Goal: Task Accomplishment & Management: Manage account settings

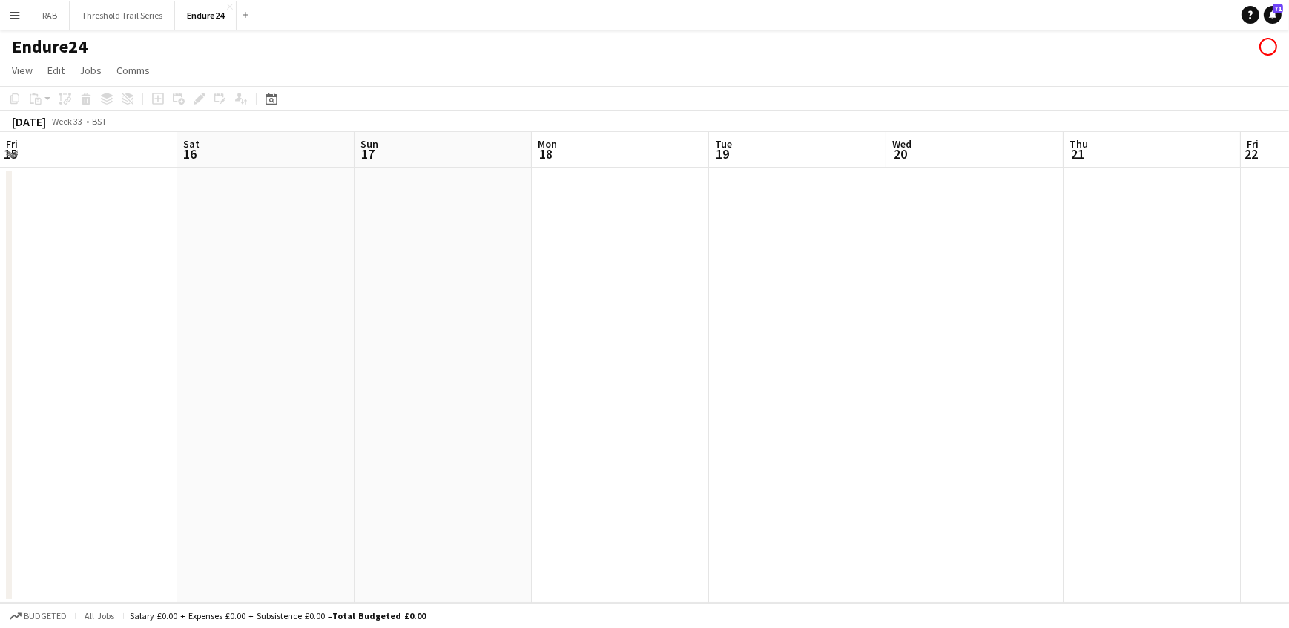
scroll to position [0, 494]
click at [16, 15] on app-icon "Menu" at bounding box center [15, 15] width 12 height 12
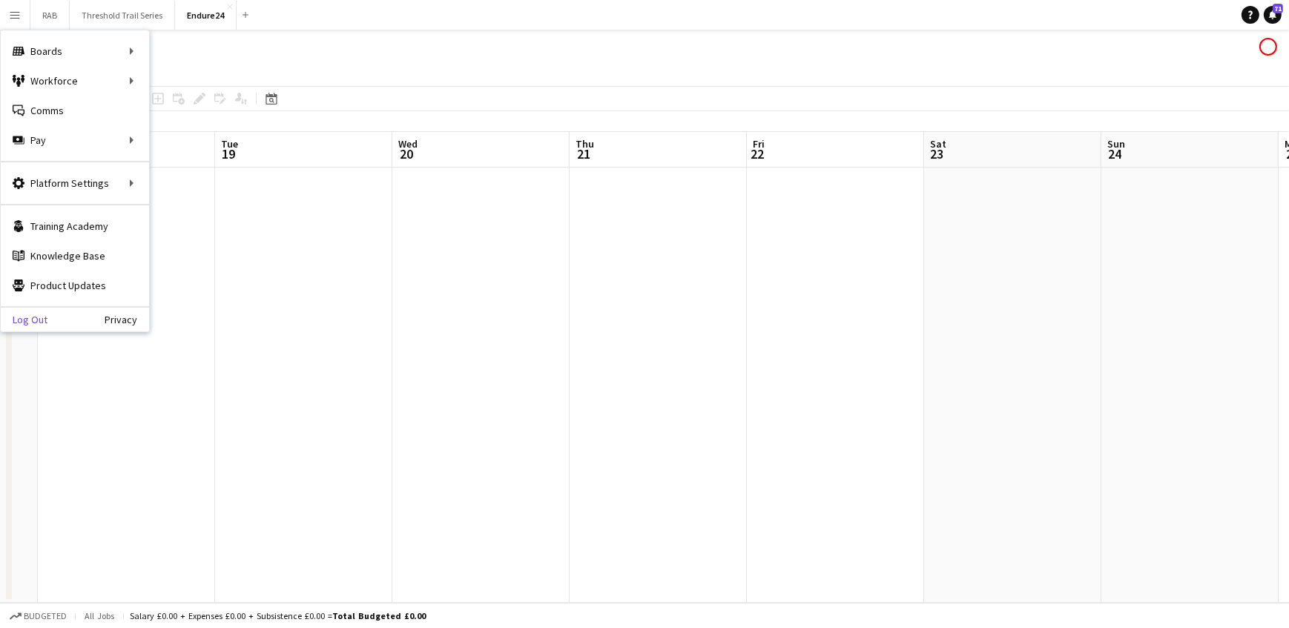
click at [33, 318] on link "Log Out" at bounding box center [24, 320] width 47 height 12
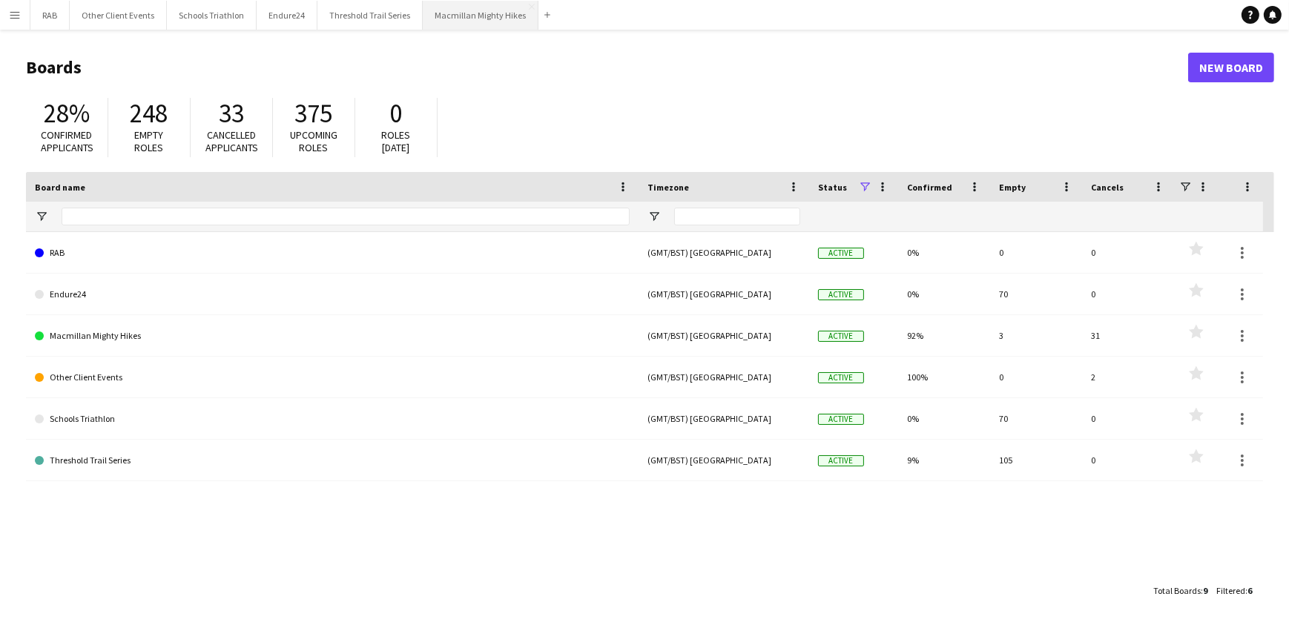
click at [447, 13] on button "Macmillan Mighty Hikes Close" at bounding box center [481, 15] width 116 height 29
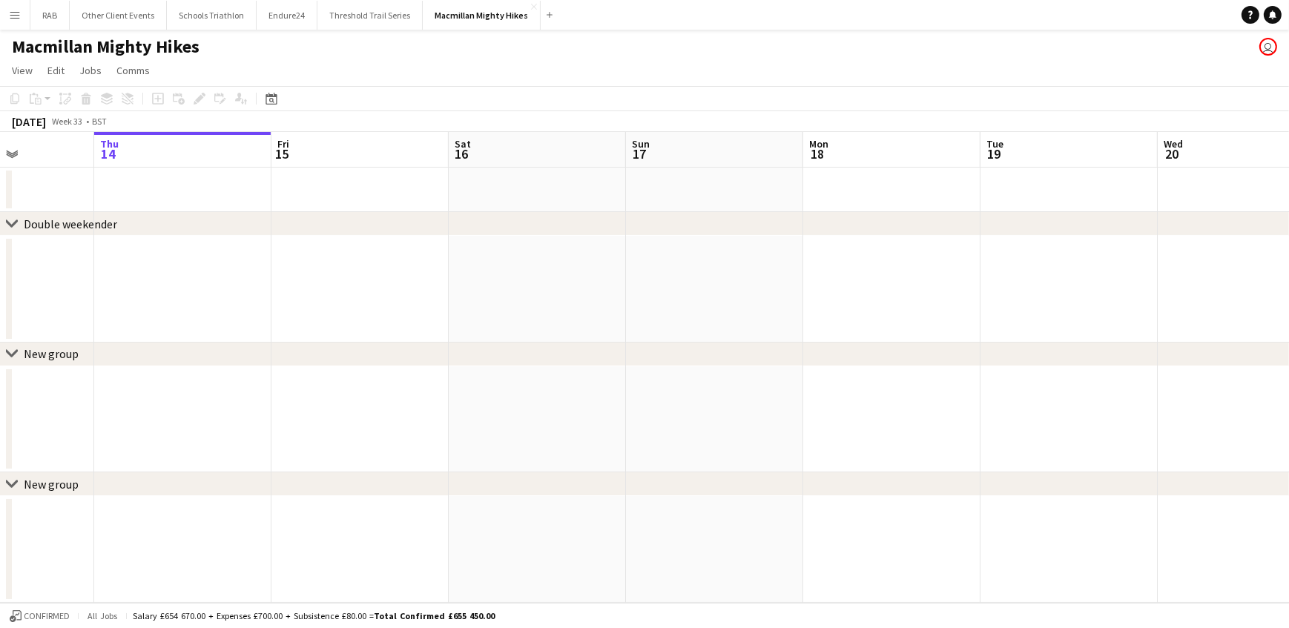
drag, startPoint x: 635, startPoint y: 151, endPoint x: 549, endPoint y: 150, distance: 86.0
click at [549, 150] on app-calendar-viewport "Mon 11 Tue 12 Wed 13 Thu 14 Fri 15 Sat 16 Sun 17 Mon 18 Tue 19 Wed 20 Thu 21 Fr…" at bounding box center [644, 367] width 1289 height 471
click at [271, 97] on icon "Date picker" at bounding box center [272, 99] width 12 height 12
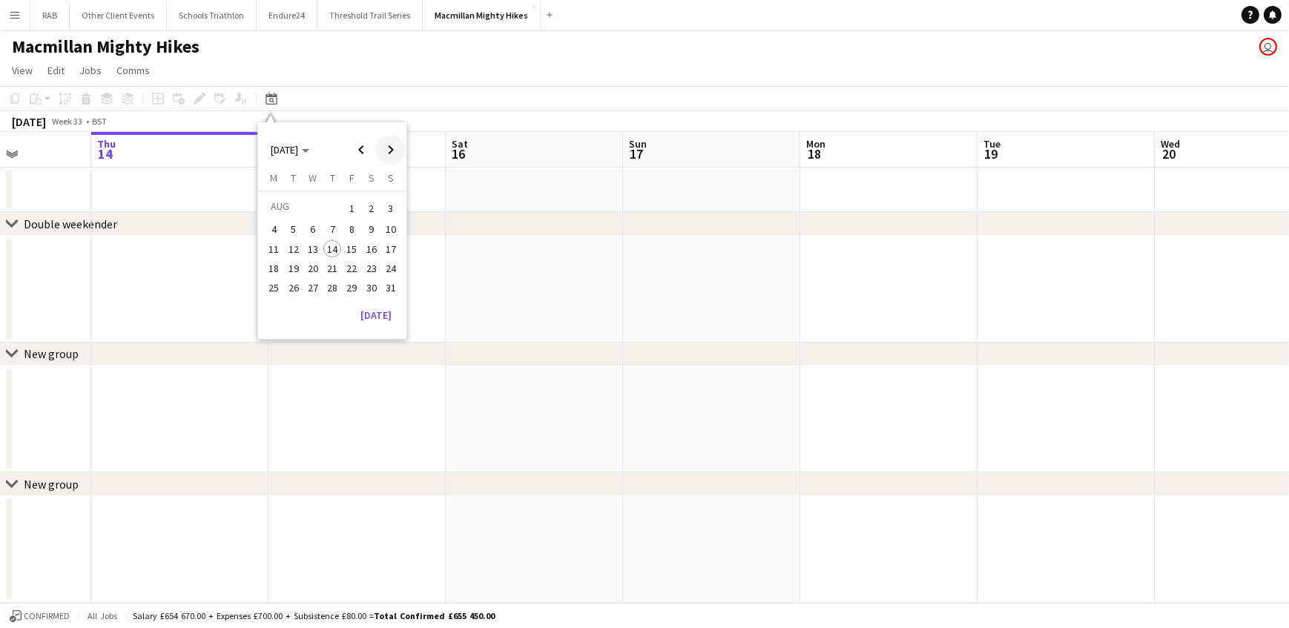
click at [383, 148] on span "Next month" at bounding box center [391, 150] width 30 height 30
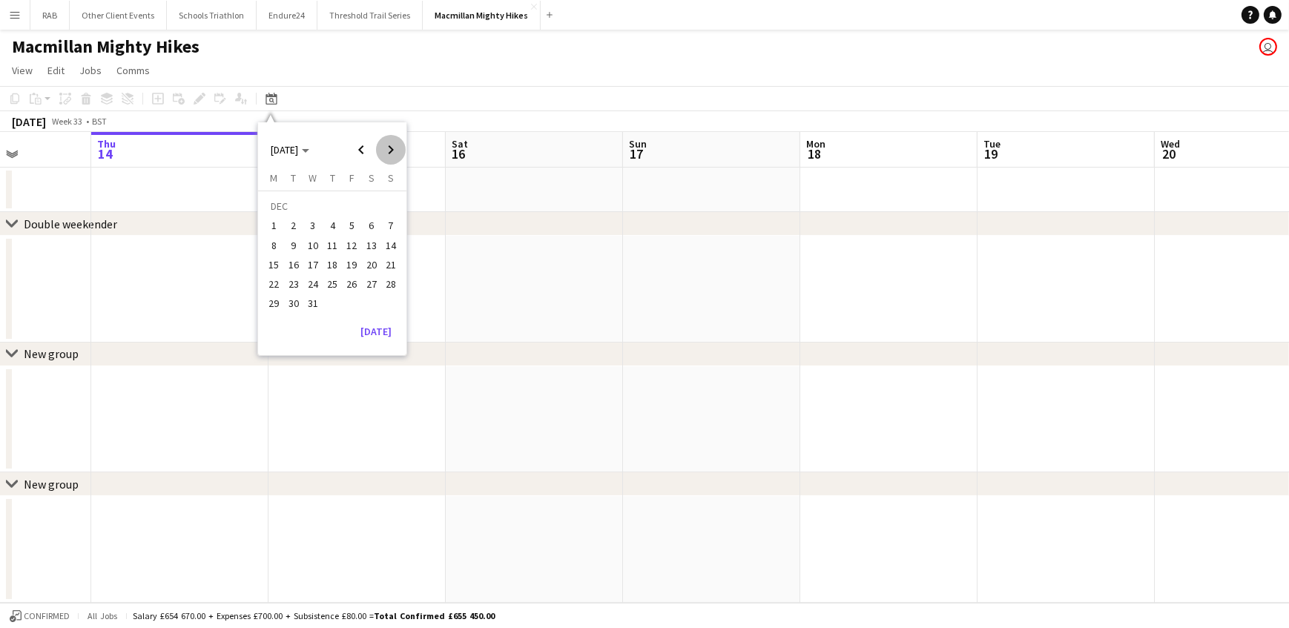
click at [383, 148] on span "Next month" at bounding box center [391, 150] width 30 height 30
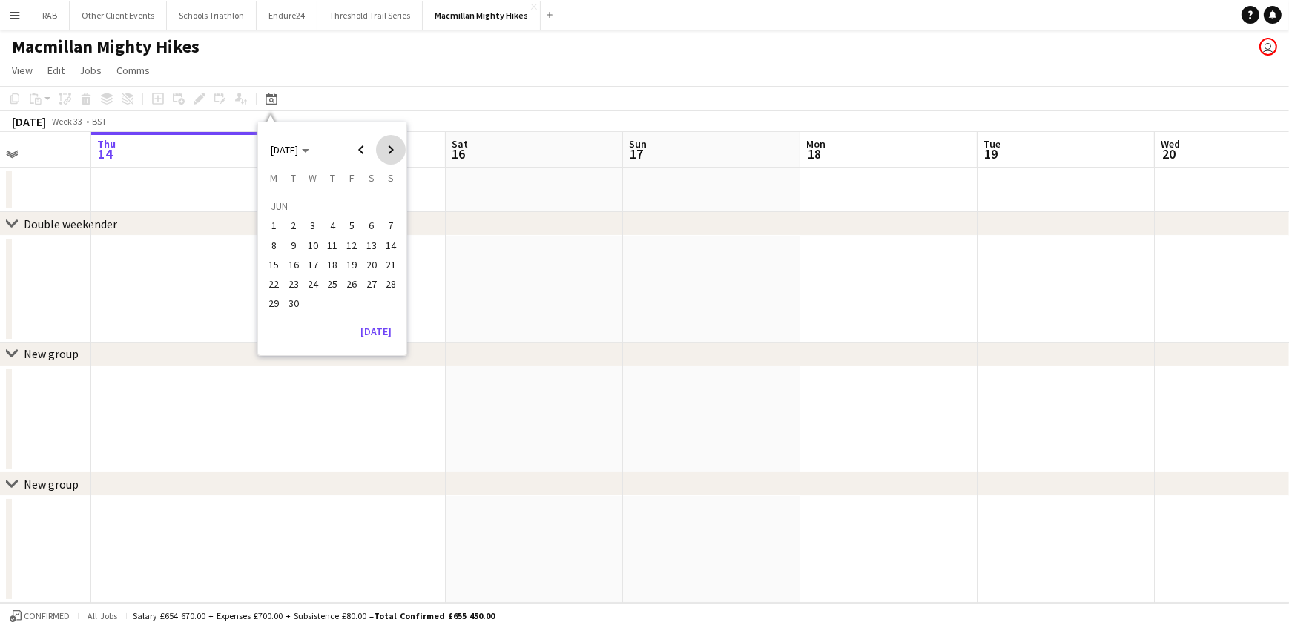
click at [383, 148] on span "Next month" at bounding box center [391, 150] width 30 height 30
click at [386, 284] on span "27" at bounding box center [391, 284] width 18 height 18
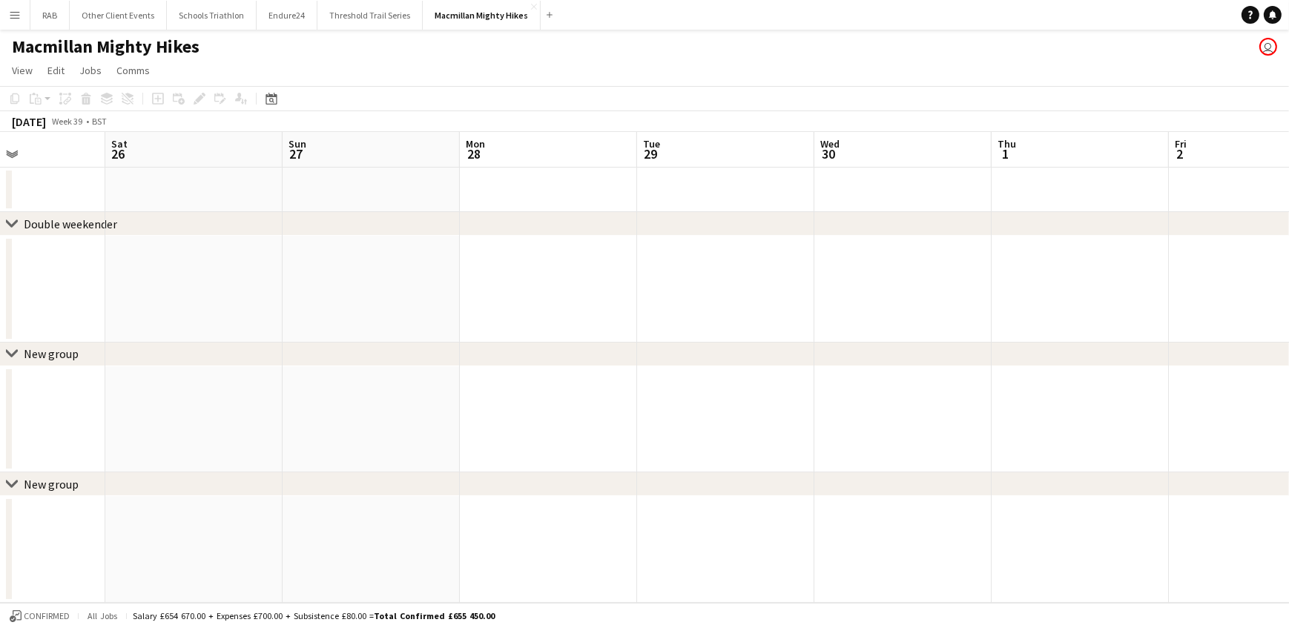
drag, startPoint x: 444, startPoint y: 153, endPoint x: 343, endPoint y: 156, distance: 100.9
click at [318, 161] on app-calendar-viewport "Tue 22 Wed 23 Thu 24 Fri 25 Sat 26 Sun 27 Mon 28 Tue 29 Wed 30 Thu 1 Fri 2 Sat …" at bounding box center [644, 367] width 1289 height 471
drag, startPoint x: 323, startPoint y: 156, endPoint x: 263, endPoint y: 140, distance: 62.8
click at [321, 154] on app-board-header-date "Sun 27" at bounding box center [338, 150] width 177 height 36
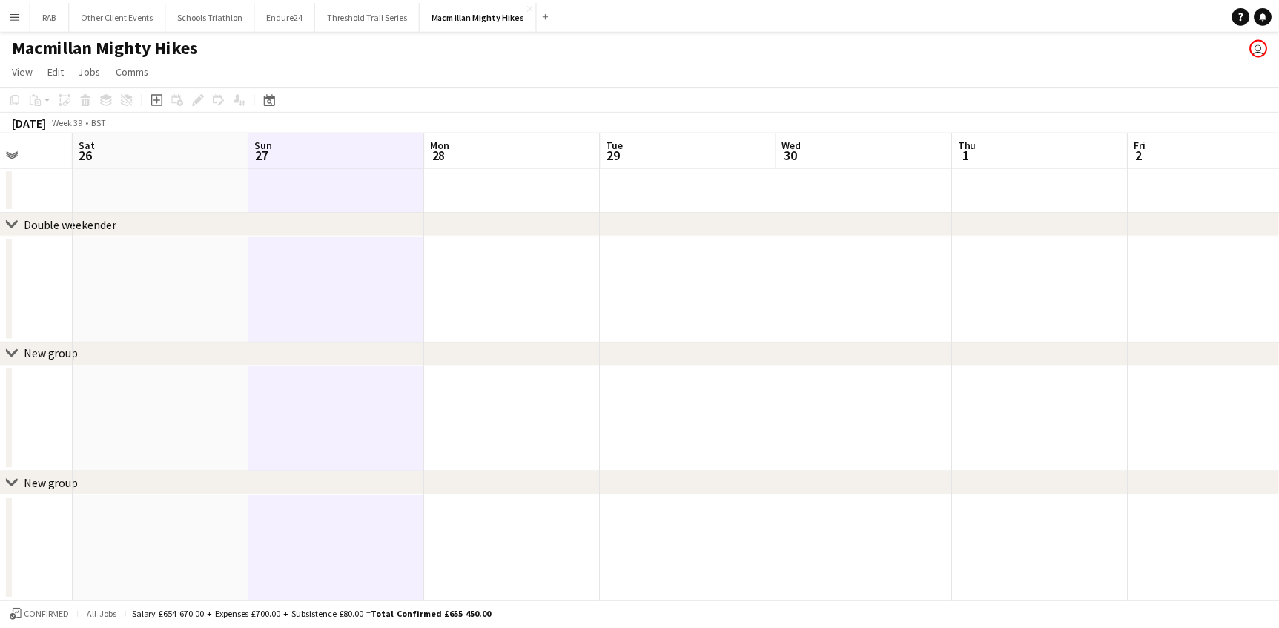
scroll to position [0, 638]
click at [268, 103] on icon "Date picker" at bounding box center [272, 99] width 12 height 12
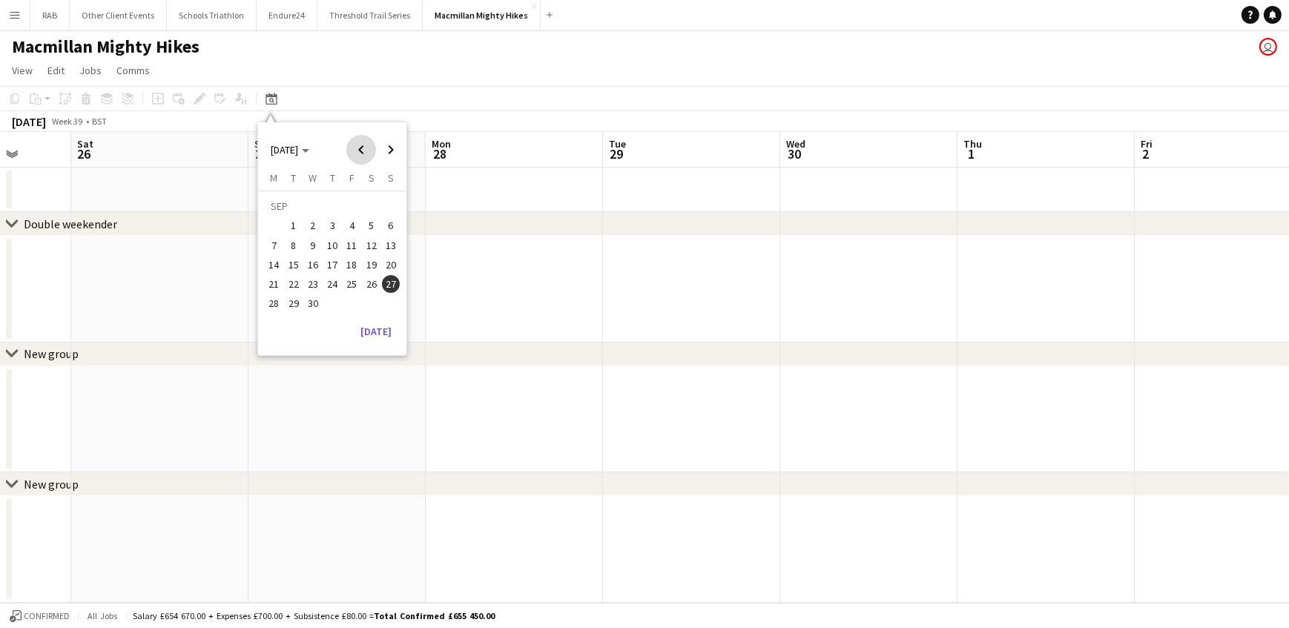
click at [368, 151] on span "Previous month" at bounding box center [361, 150] width 30 height 30
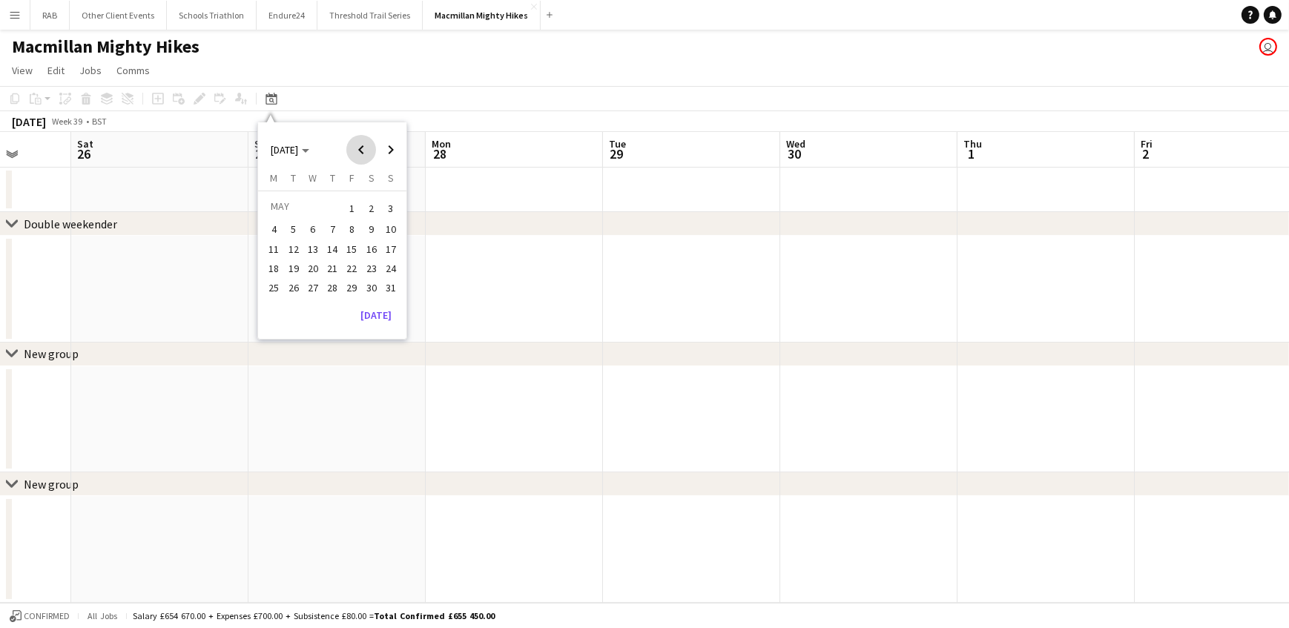
click at [368, 151] on span "Previous month" at bounding box center [361, 150] width 30 height 30
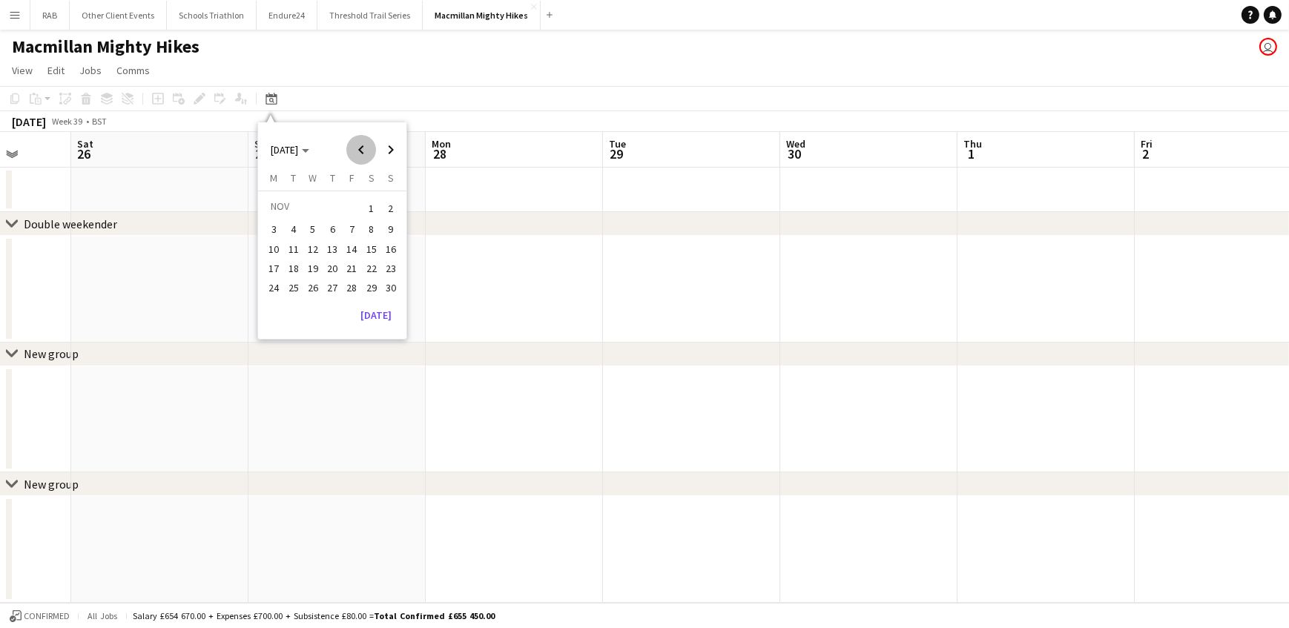
click at [368, 151] on span "Previous month" at bounding box center [361, 150] width 30 height 30
click at [395, 147] on span "Next month" at bounding box center [391, 150] width 30 height 30
click at [389, 282] on span "28" at bounding box center [391, 284] width 18 height 18
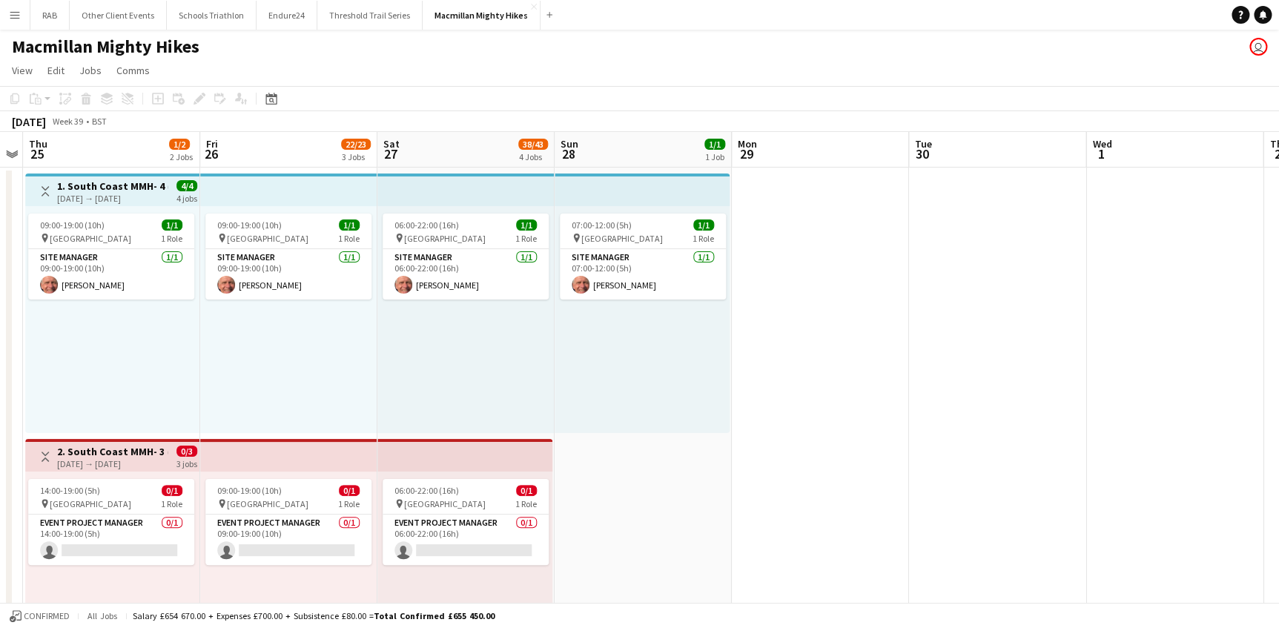
scroll to position [0, 314]
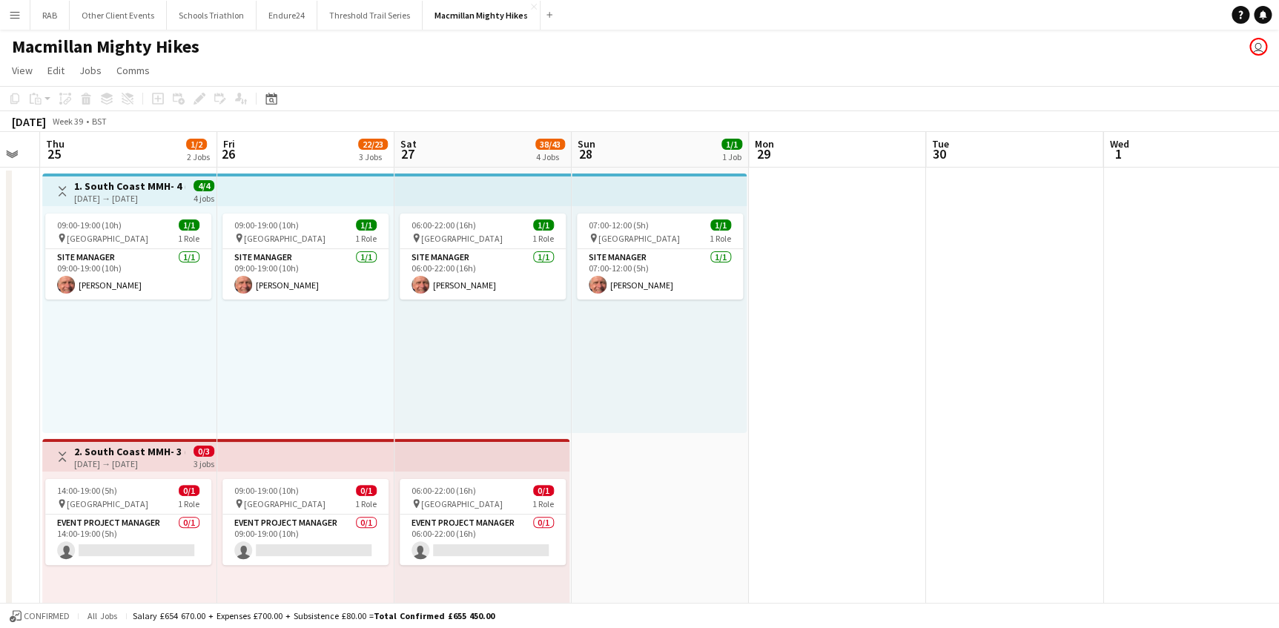
drag, startPoint x: 448, startPoint y: 155, endPoint x: 644, endPoint y: 162, distance: 196.0
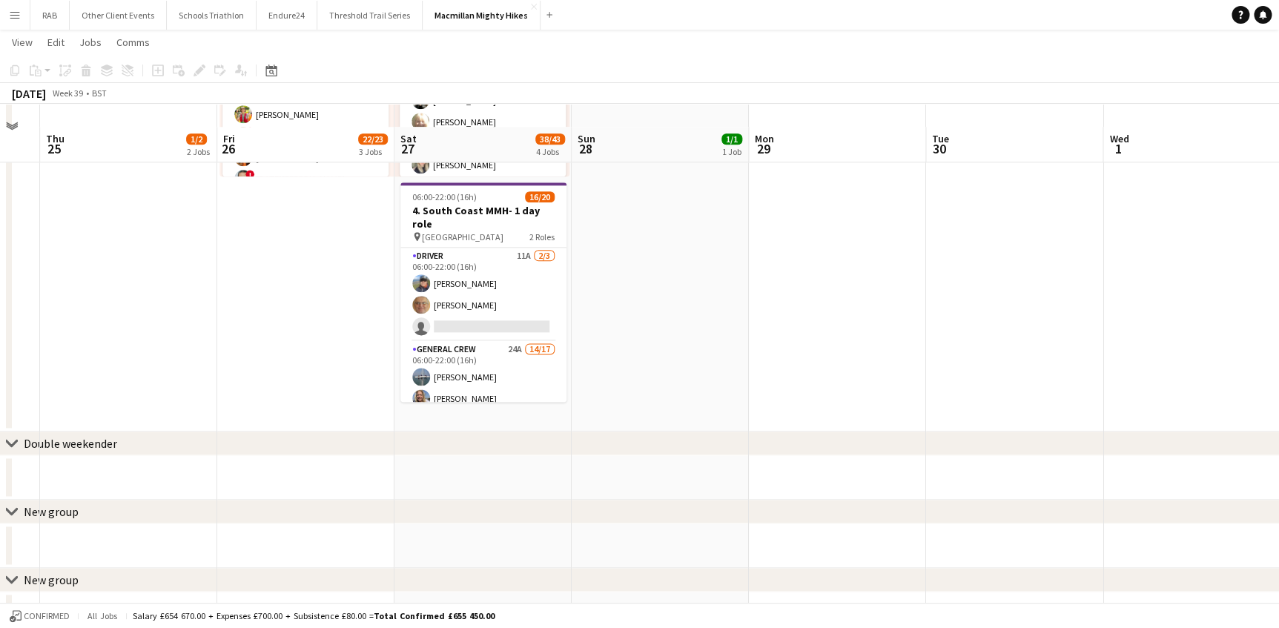
scroll to position [808, 0]
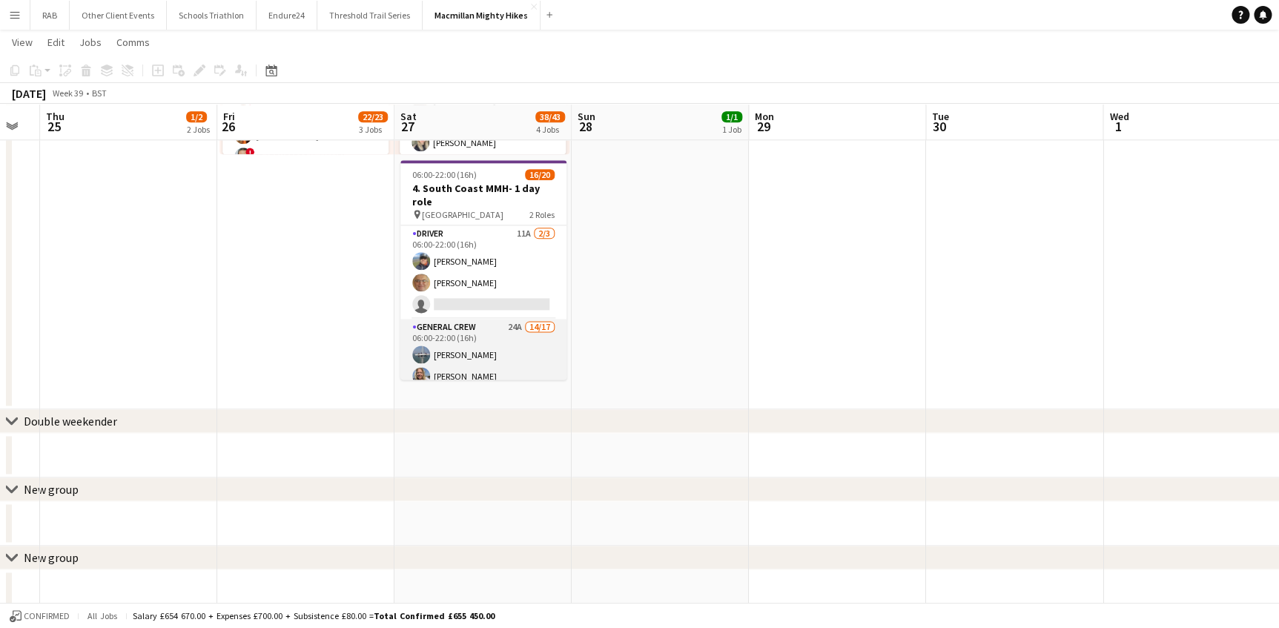
click at [484, 329] on app-card-role "General Crew 24A 14/17 06:00-22:00 (16h) [PERSON_NAME] [PERSON_NAME] [PERSON_NA…" at bounding box center [484, 516] width 166 height 395
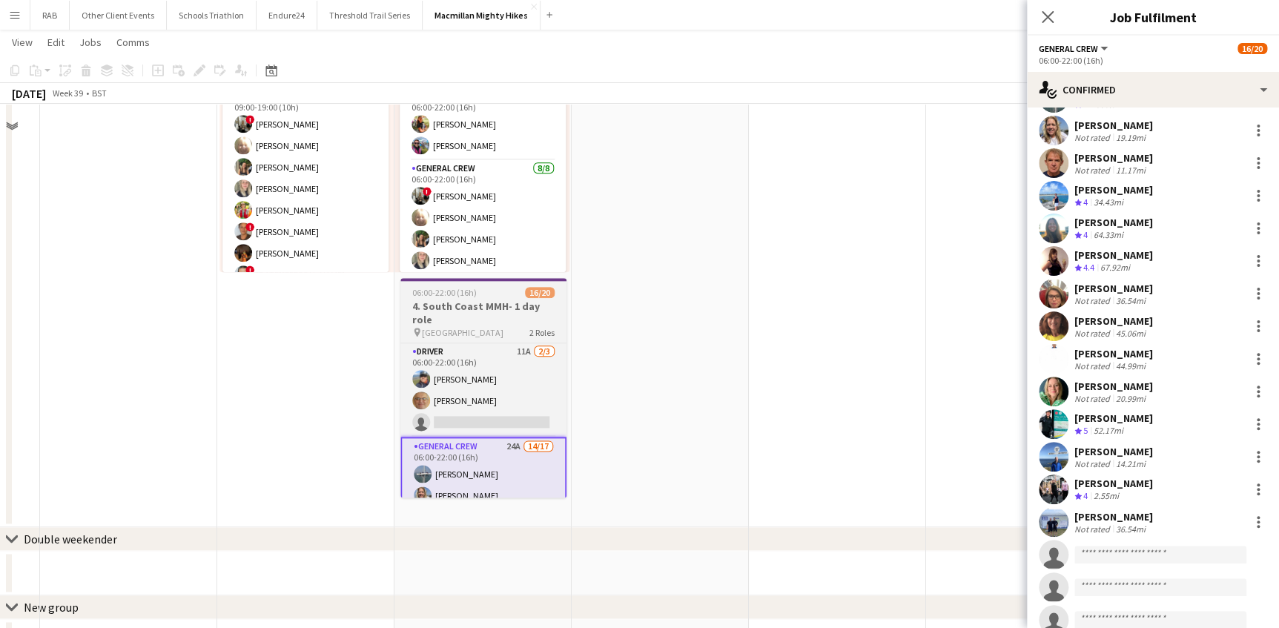
scroll to position [539, 0]
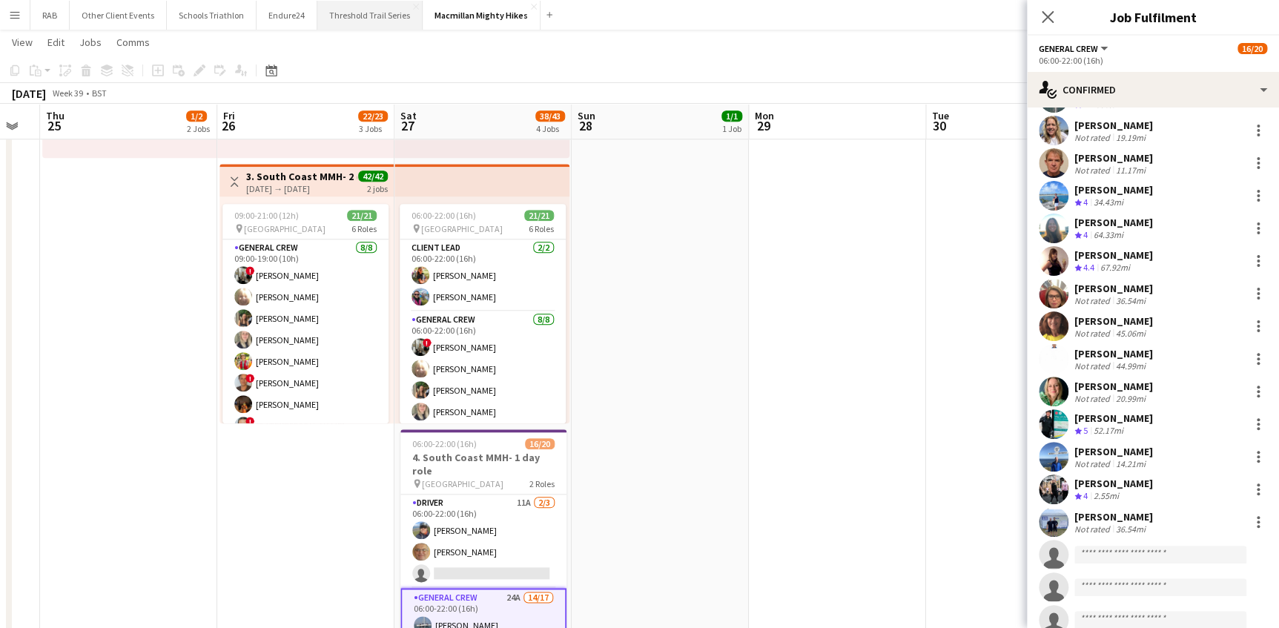
click at [349, 15] on button "Threshold Trail Series Close" at bounding box center [369, 15] width 105 height 29
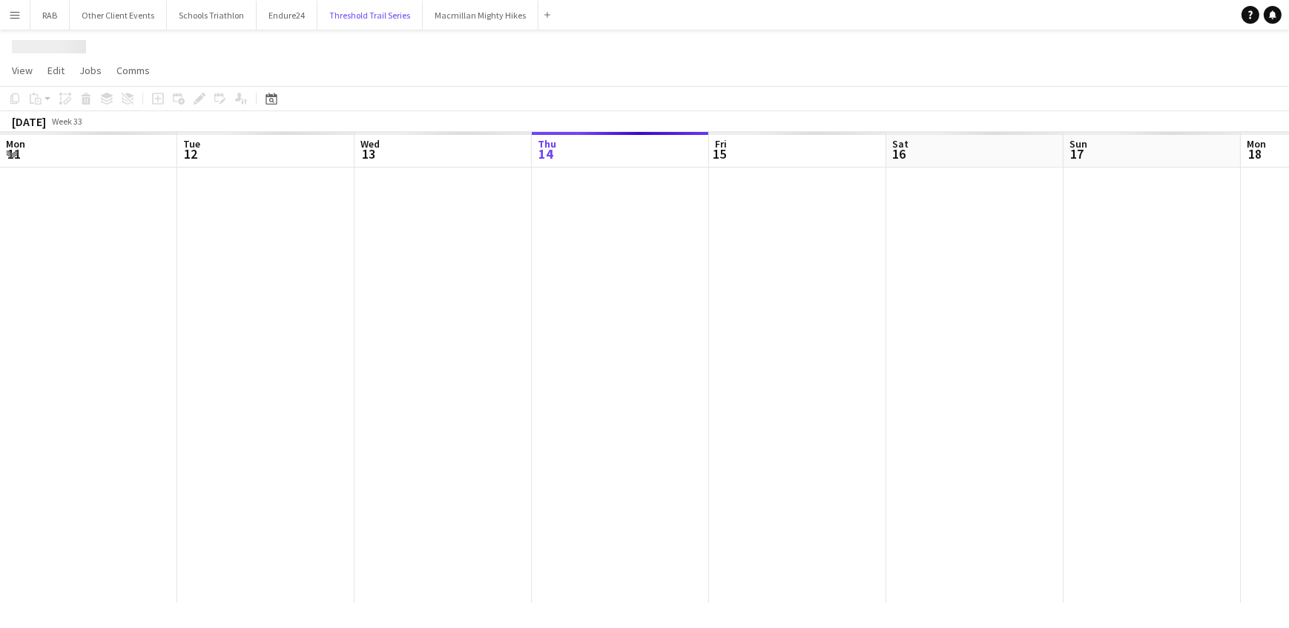
scroll to position [0, 355]
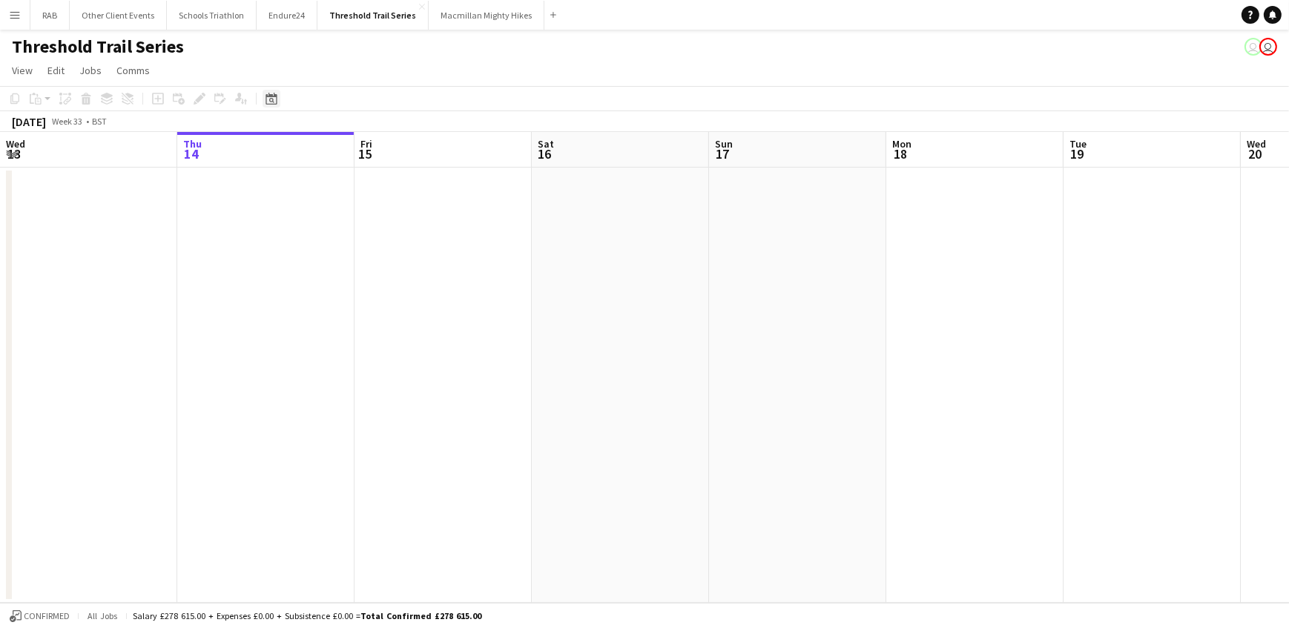
click at [266, 103] on icon at bounding box center [271, 99] width 11 height 12
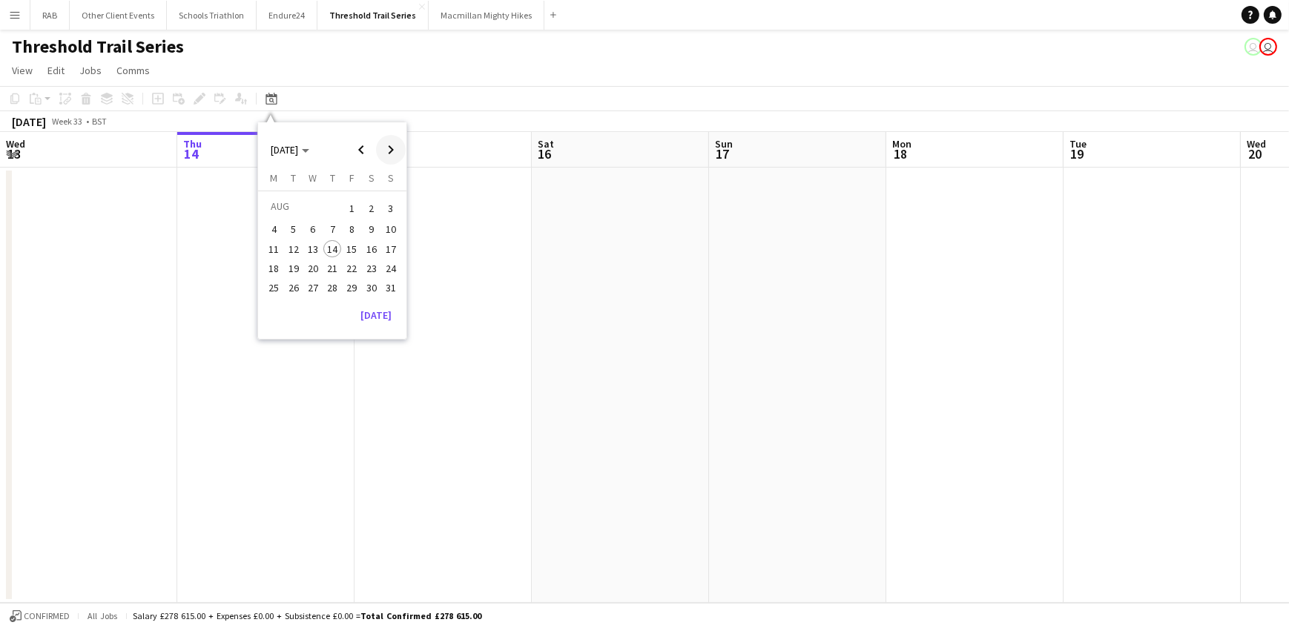
click at [382, 154] on span "Next month" at bounding box center [391, 150] width 30 height 30
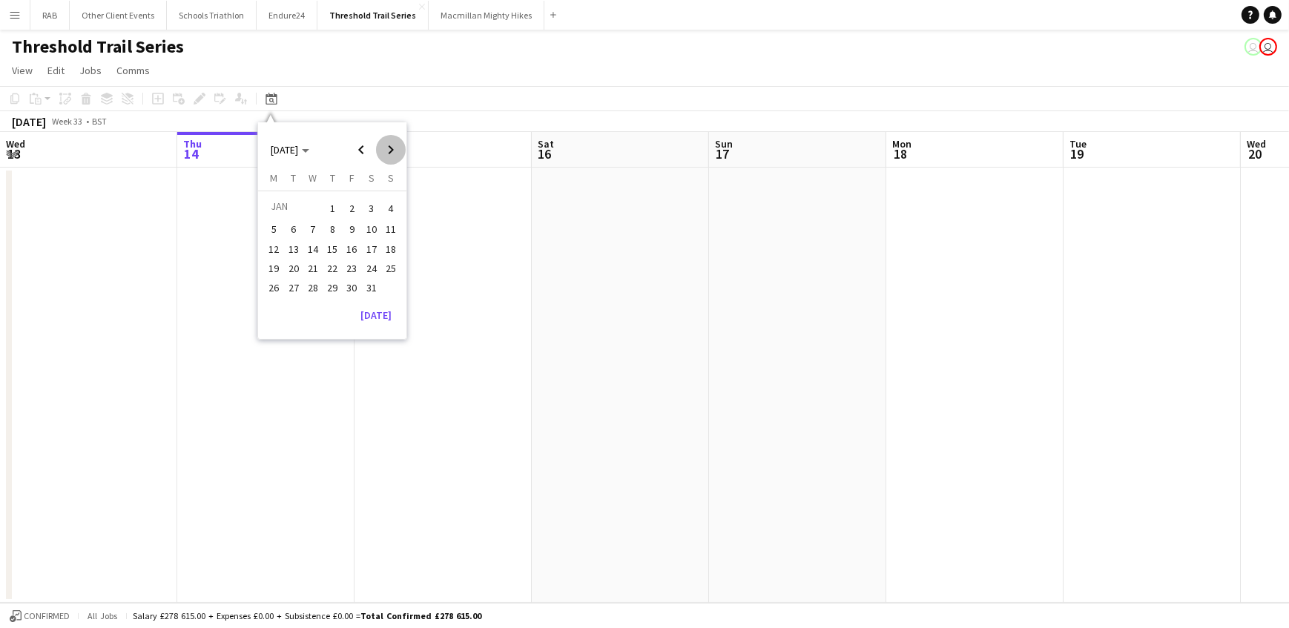
click at [382, 154] on span "Next month" at bounding box center [391, 150] width 30 height 30
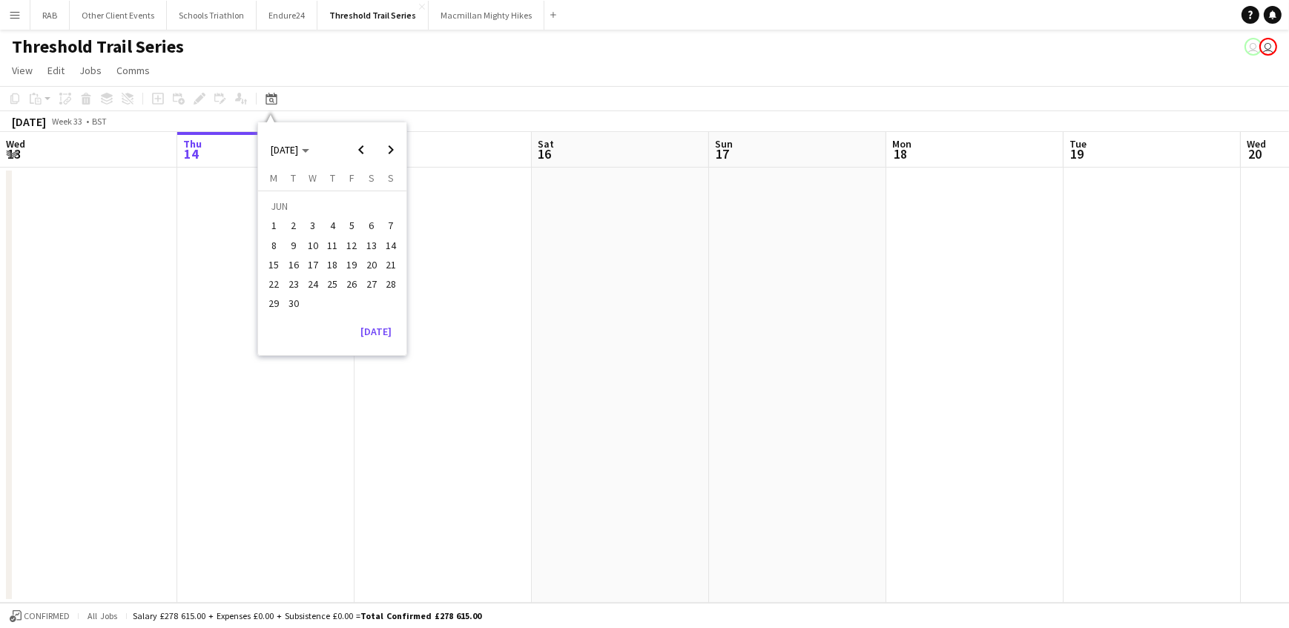
click at [391, 256] on span "21" at bounding box center [391, 265] width 18 height 18
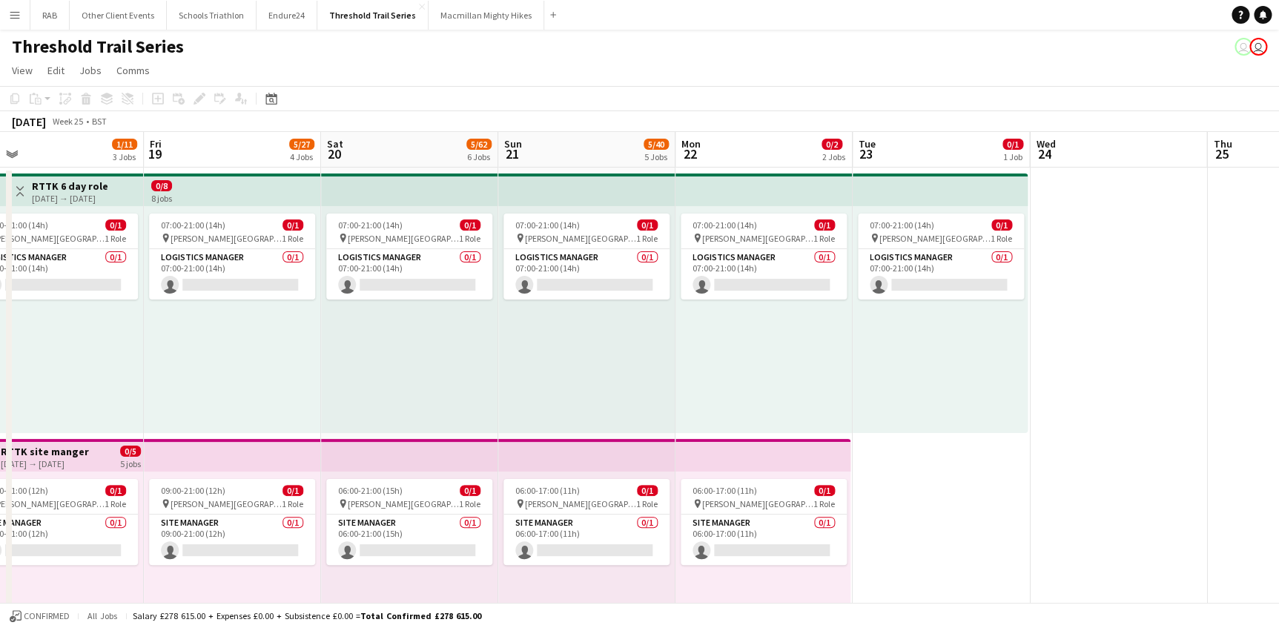
scroll to position [0, 386]
drag, startPoint x: 428, startPoint y: 146, endPoint x: 552, endPoint y: 147, distance: 123.9
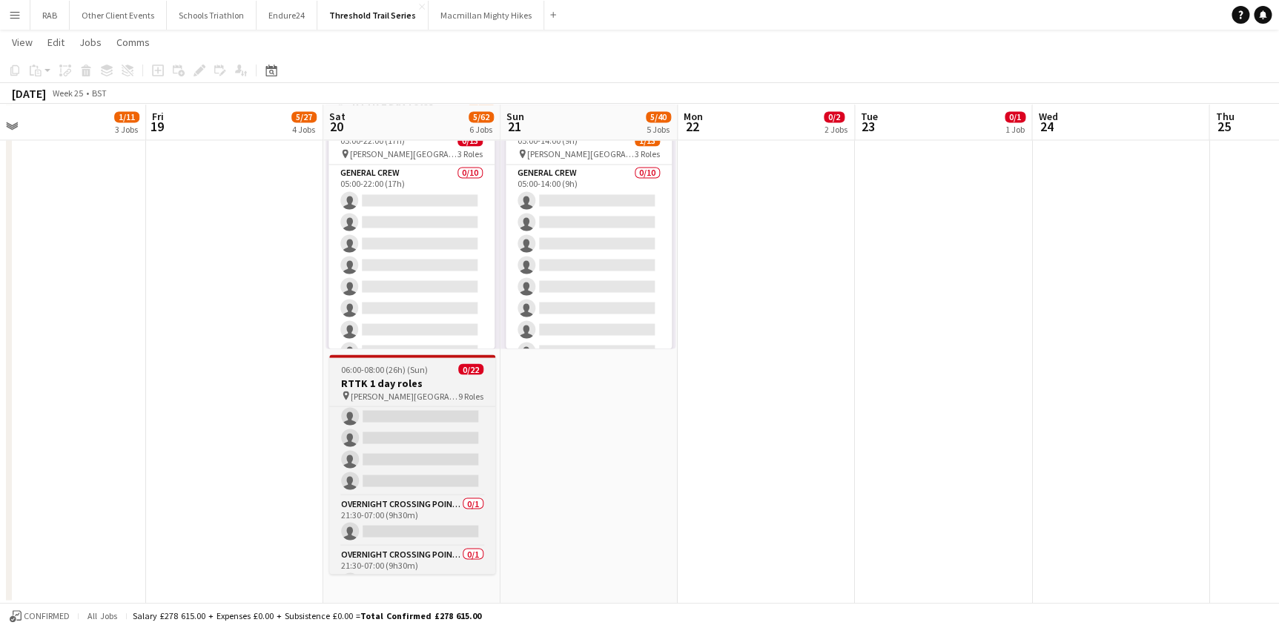
scroll to position [410, 0]
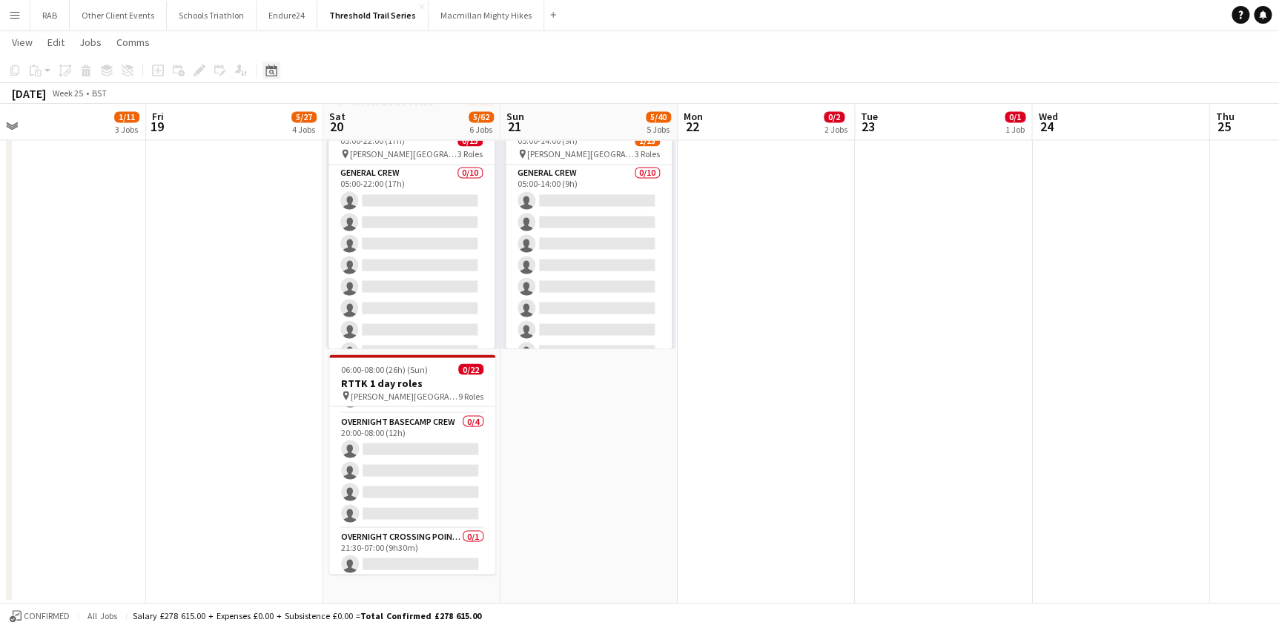
drag, startPoint x: 268, startPoint y: 70, endPoint x: 279, endPoint y: 75, distance: 12.3
click at [267, 71] on icon "Date picker" at bounding box center [272, 71] width 12 height 12
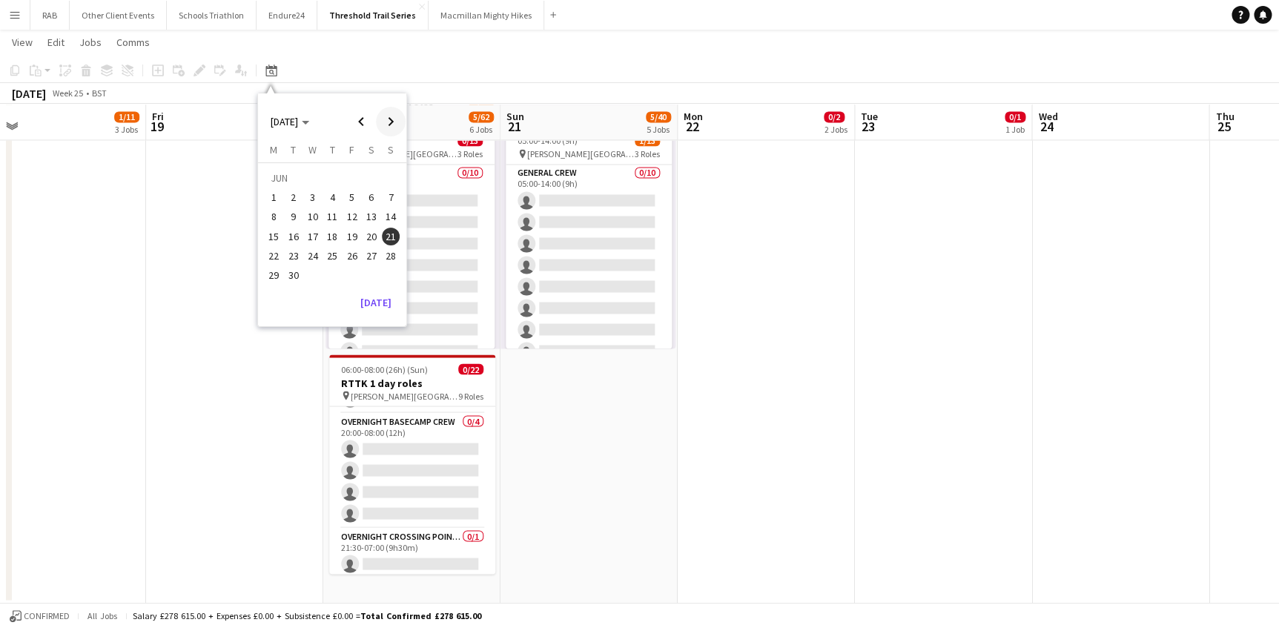
click at [386, 123] on span "Next month" at bounding box center [391, 122] width 30 height 30
click at [358, 119] on span "Previous month" at bounding box center [361, 122] width 30 height 30
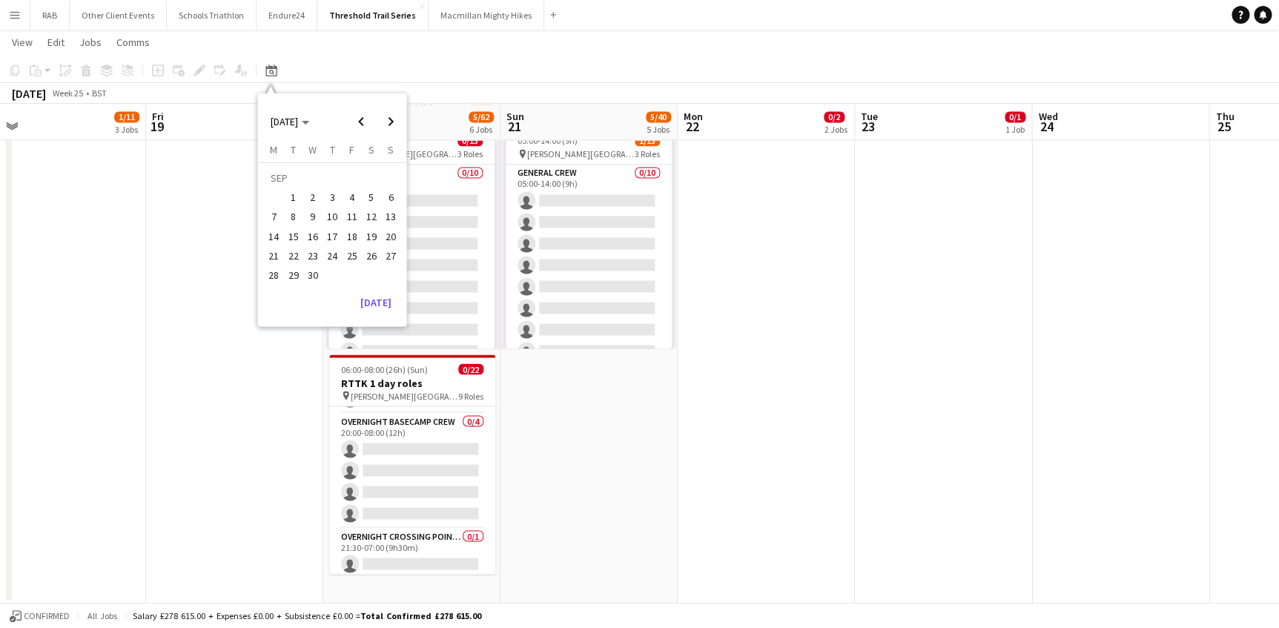
click at [392, 194] on span "6" at bounding box center [391, 197] width 18 height 18
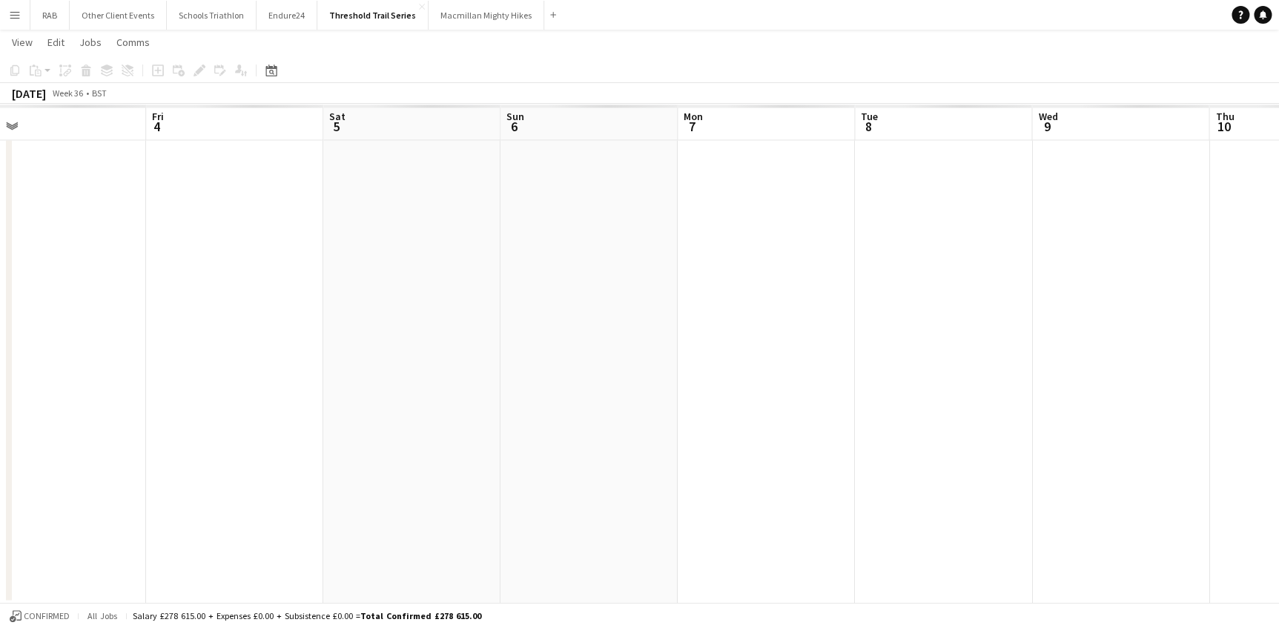
scroll to position [0, 510]
drag, startPoint x: 659, startPoint y: 134, endPoint x: 225, endPoint y: 168, distance: 435.3
drag, startPoint x: 874, startPoint y: 112, endPoint x: -3, endPoint y: 178, distance: 879.2
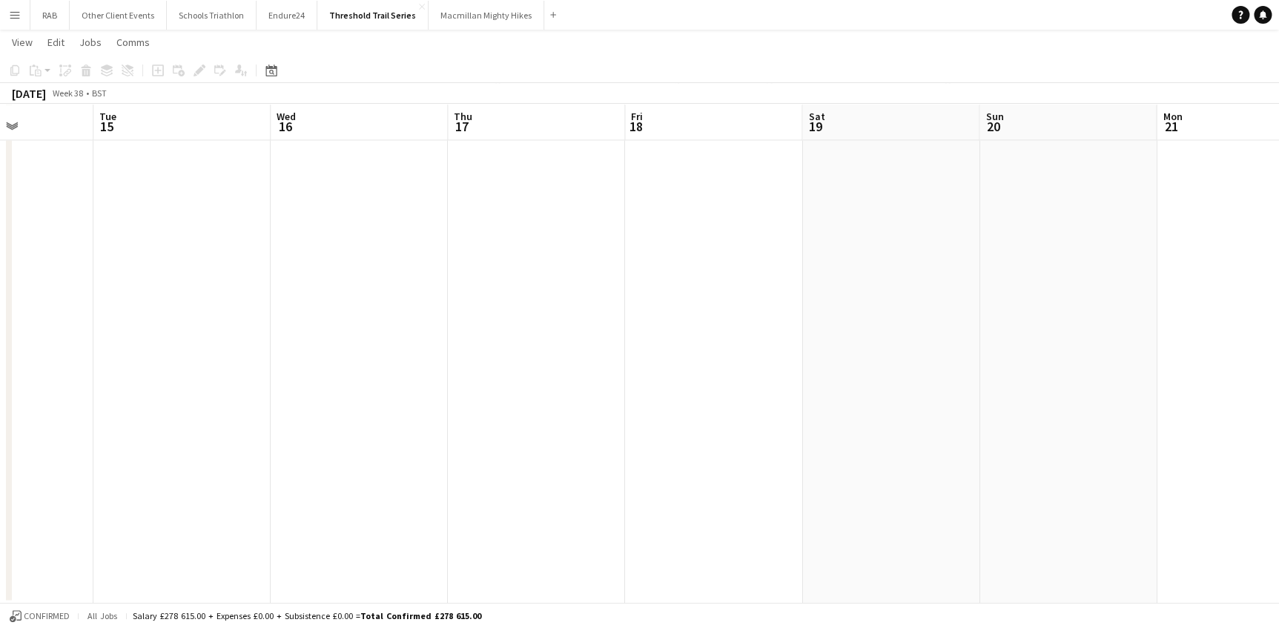
scroll to position [0, 616]
drag, startPoint x: 742, startPoint y: 127, endPoint x: 171, endPoint y: 127, distance: 571.9
click at [127, 16] on button "Other Client Events Close" at bounding box center [118, 15] width 97 height 29
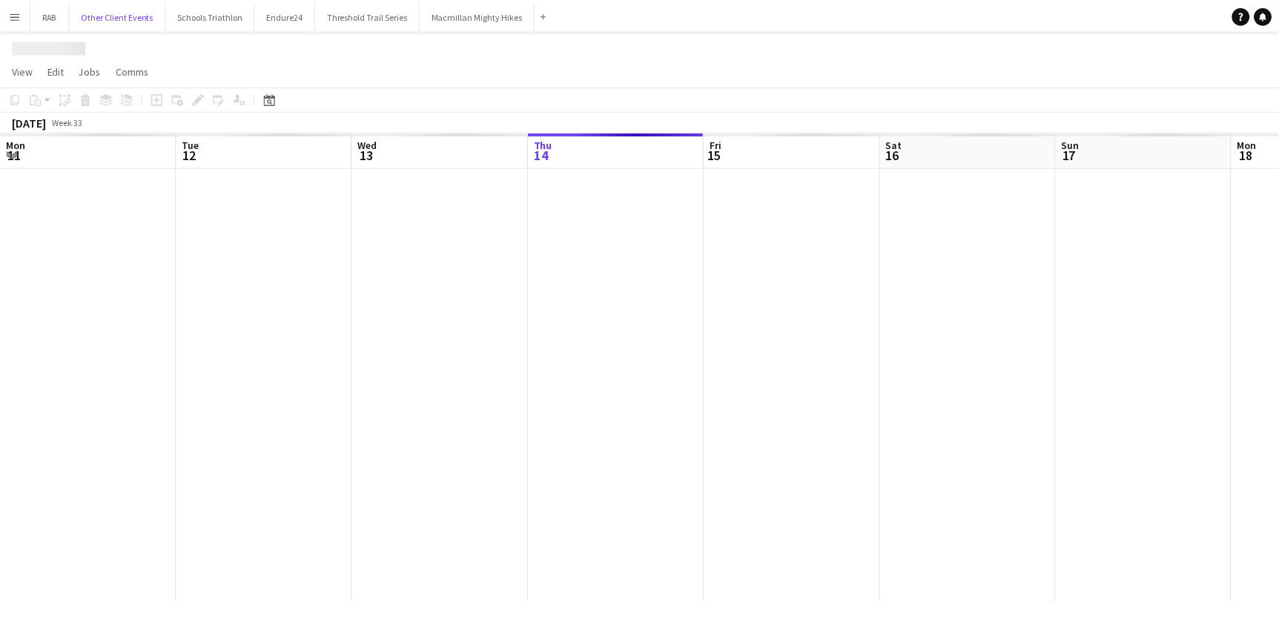
scroll to position [0, 355]
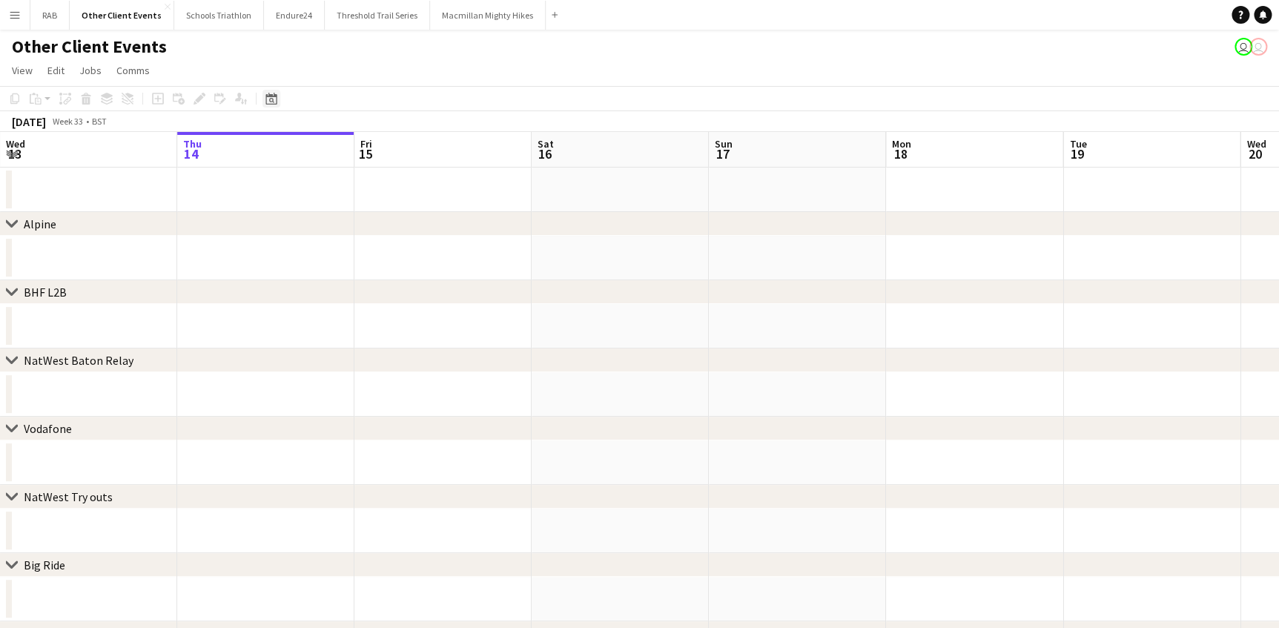
click at [274, 105] on div "Date picker" at bounding box center [272, 99] width 18 height 18
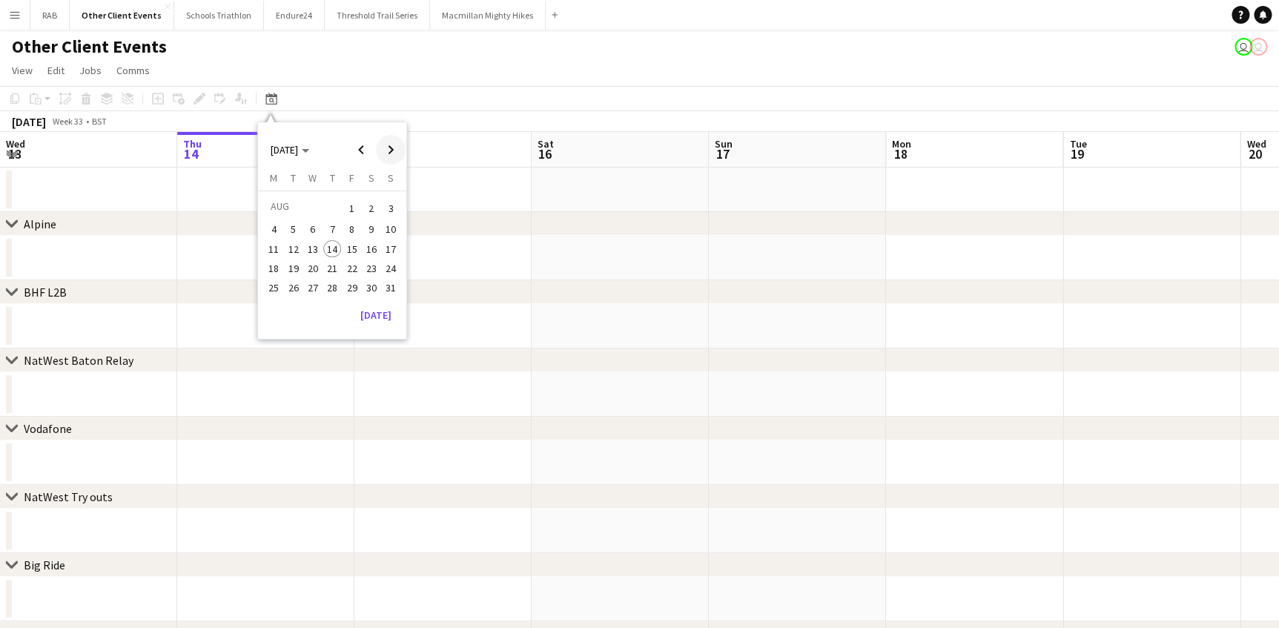
click at [397, 152] on span "Next month" at bounding box center [391, 150] width 30 height 30
click at [369, 148] on span "Previous month" at bounding box center [361, 150] width 30 height 30
click at [386, 228] on span "7" at bounding box center [391, 226] width 18 height 18
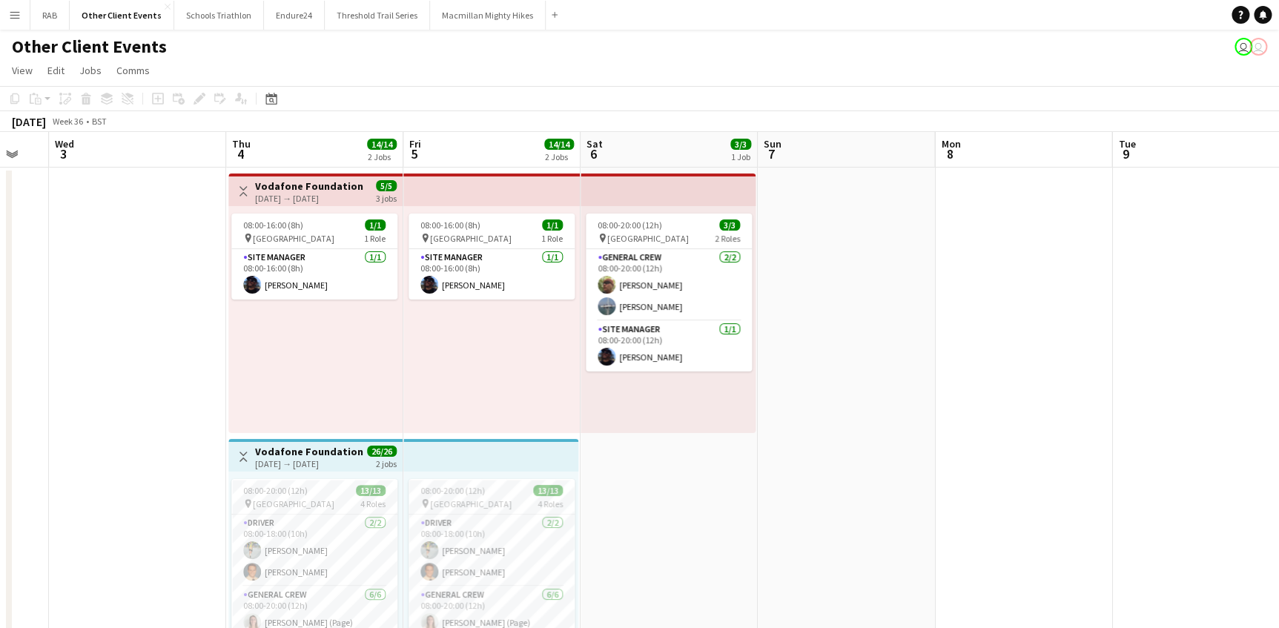
drag, startPoint x: 371, startPoint y: 154, endPoint x: 751, endPoint y: 142, distance: 379.9
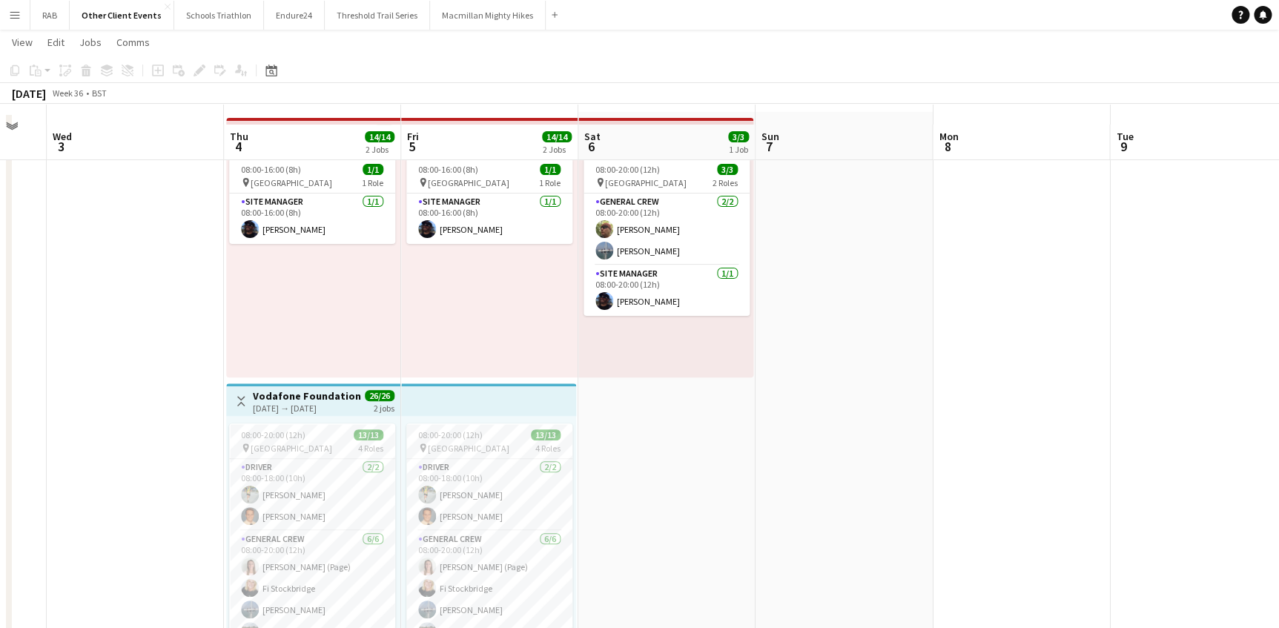
scroll to position [0, 0]
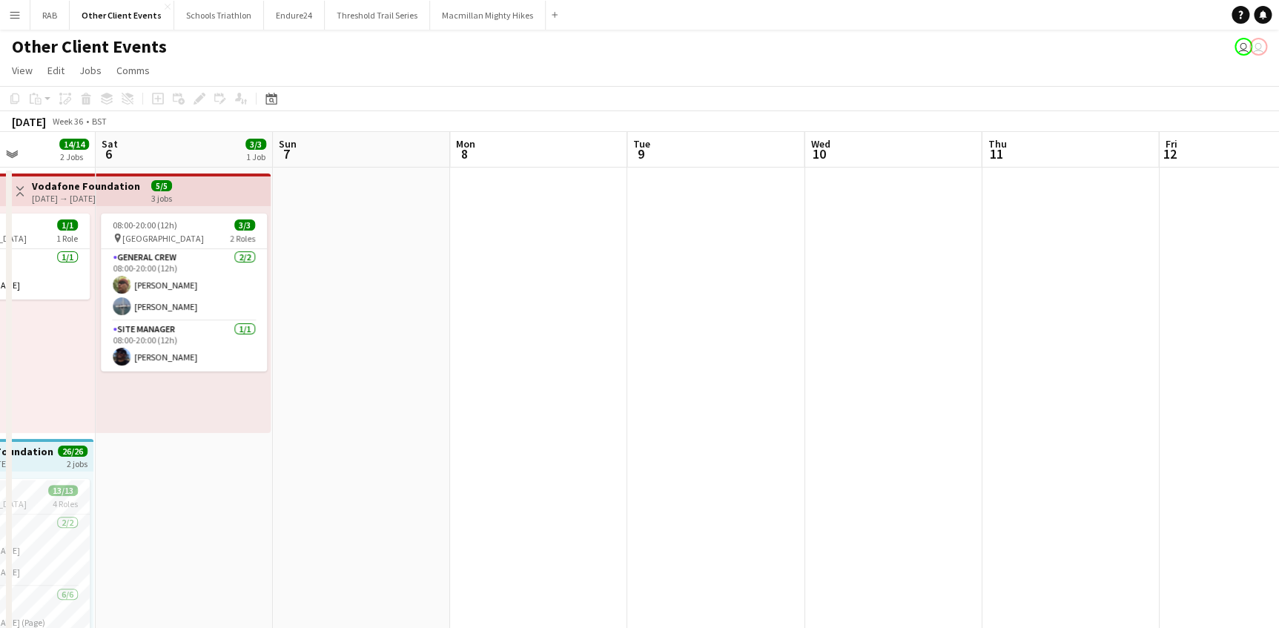
drag, startPoint x: 760, startPoint y: 153, endPoint x: 139, endPoint y: 169, distance: 620.3
click at [0, 179] on html "Menu Boards Boards Boards All jobs Status Workforce Workforce My Workforce Recr…" at bounding box center [639, 625] width 1279 height 1251
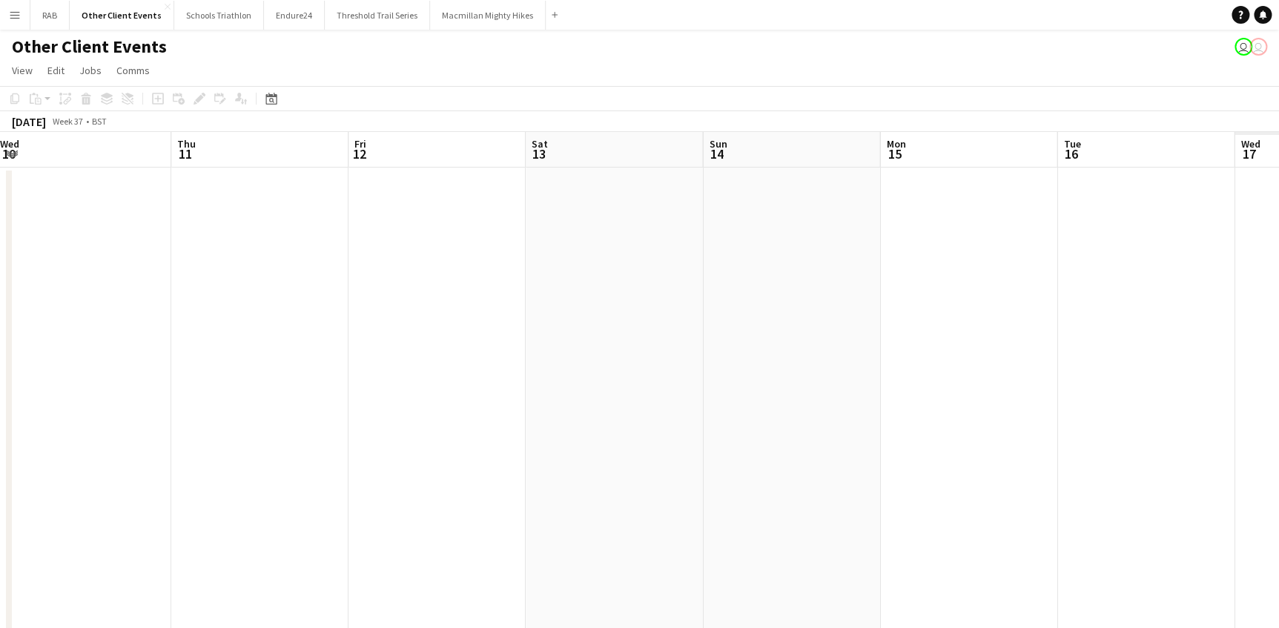
scroll to position [0, 450]
drag, startPoint x: 894, startPoint y: 141, endPoint x: 0, endPoint y: 303, distance: 908.4
click at [0, 303] on html "Menu Boards Boards Boards All jobs Status Workforce Workforce My Workforce Recr…" at bounding box center [639, 625] width 1279 height 1251
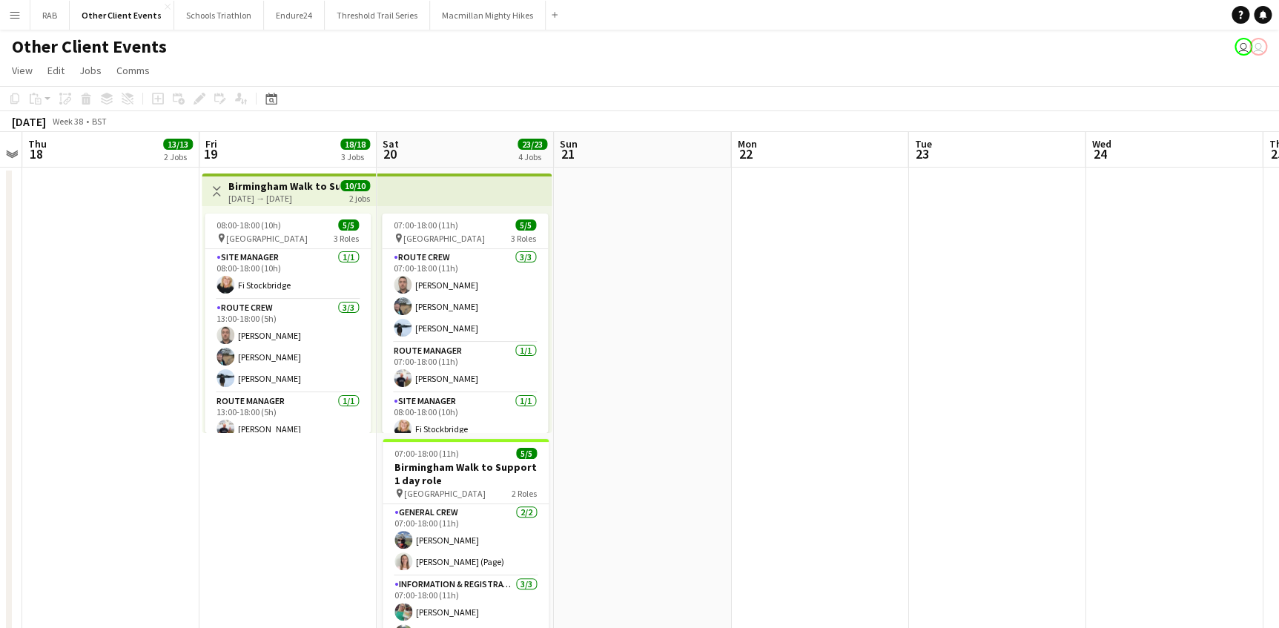
scroll to position [0, 633]
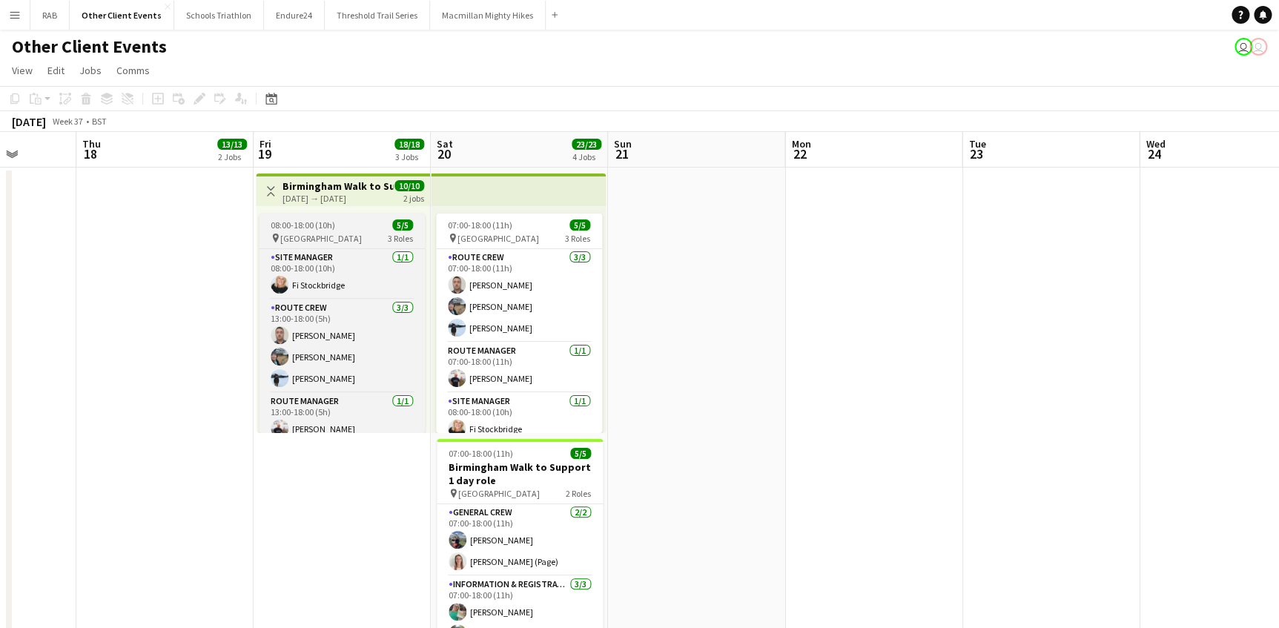
drag, startPoint x: 846, startPoint y: 155, endPoint x: 289, endPoint y: 233, distance: 561.7
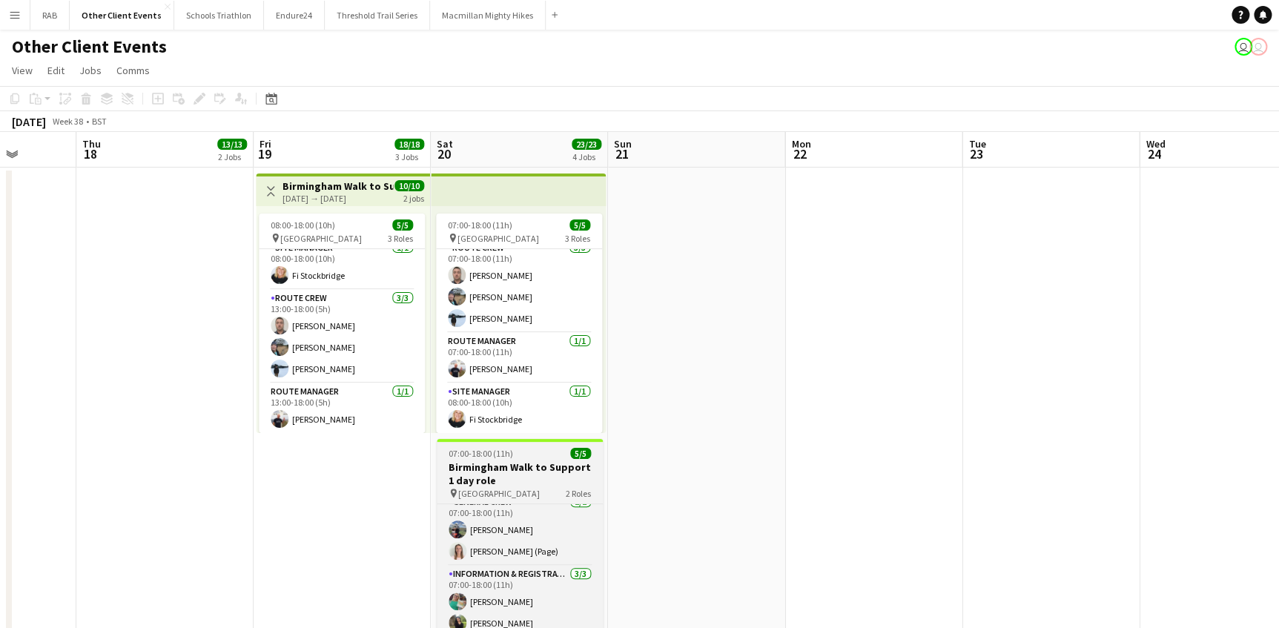
scroll to position [67, 0]
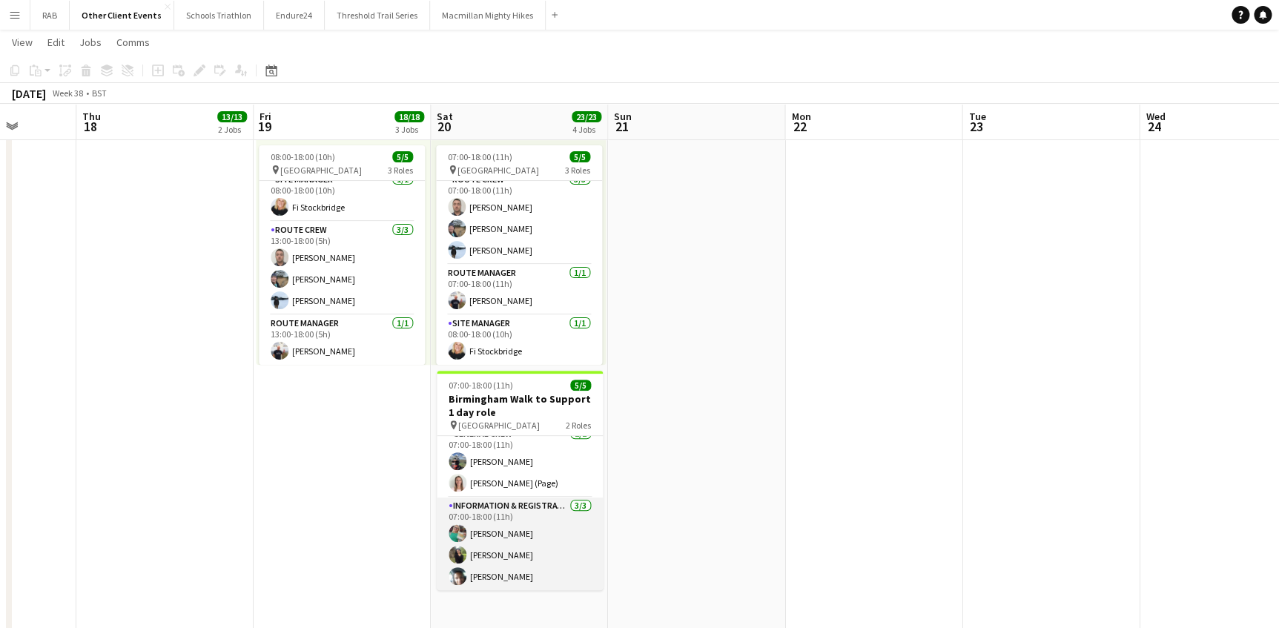
click at [494, 523] on app-card-role "Information & registration crew [DATE] 07:00-18:00 (11h) [PERSON_NAME] [PERSON_…" at bounding box center [520, 544] width 166 height 93
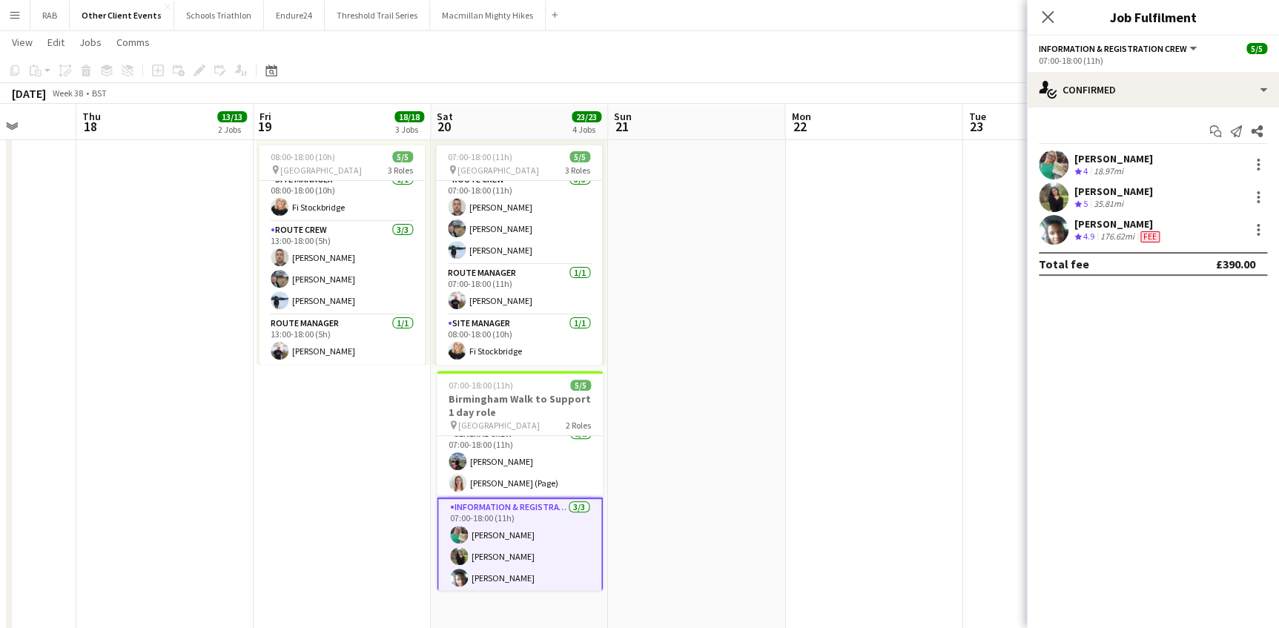
click at [1107, 161] on div "[PERSON_NAME]" at bounding box center [1114, 158] width 79 height 13
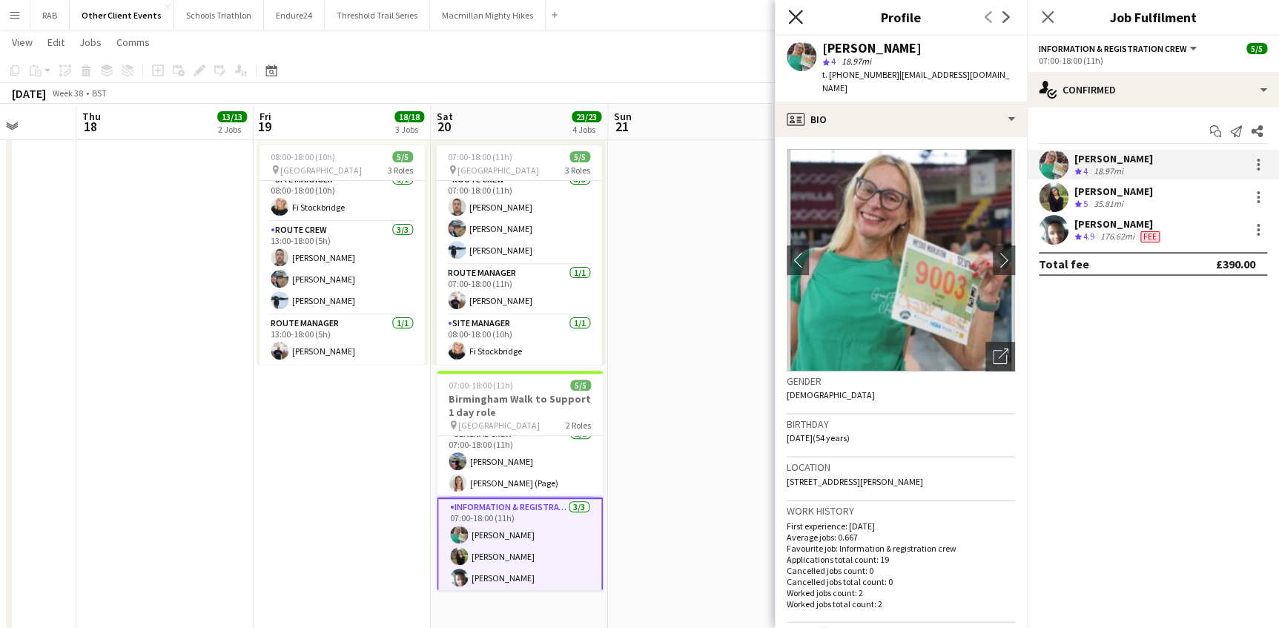
click at [793, 16] on icon "Close pop-in" at bounding box center [795, 17] width 14 height 14
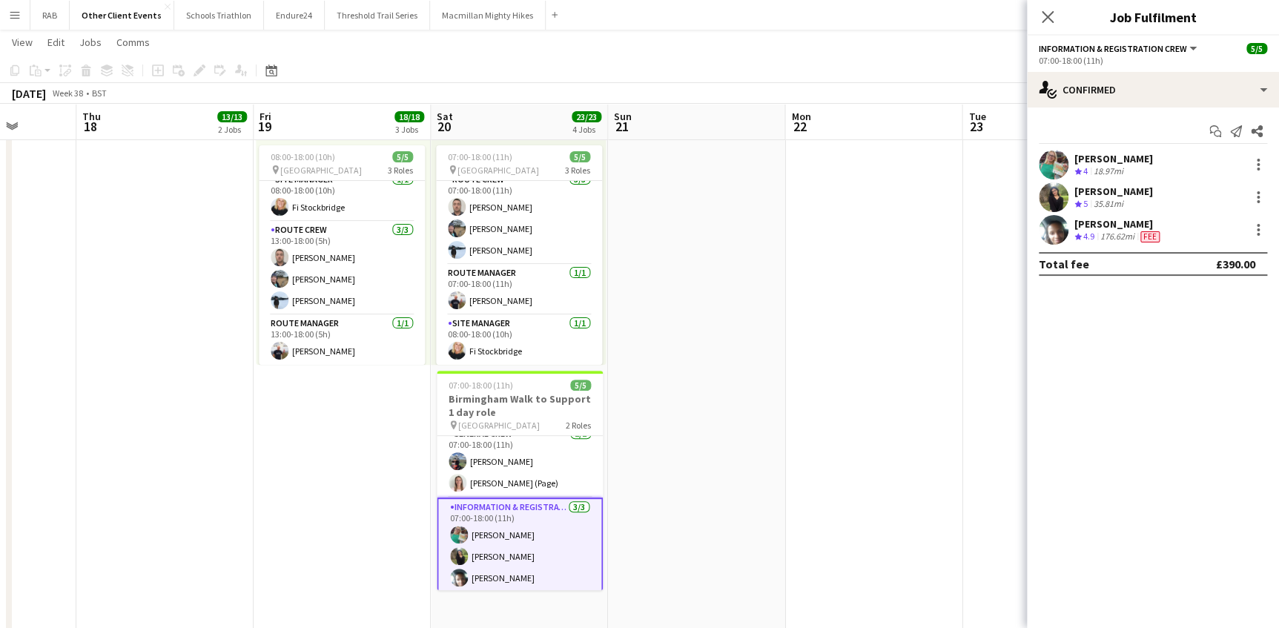
click at [1099, 161] on div "[PERSON_NAME]" at bounding box center [1114, 158] width 79 height 13
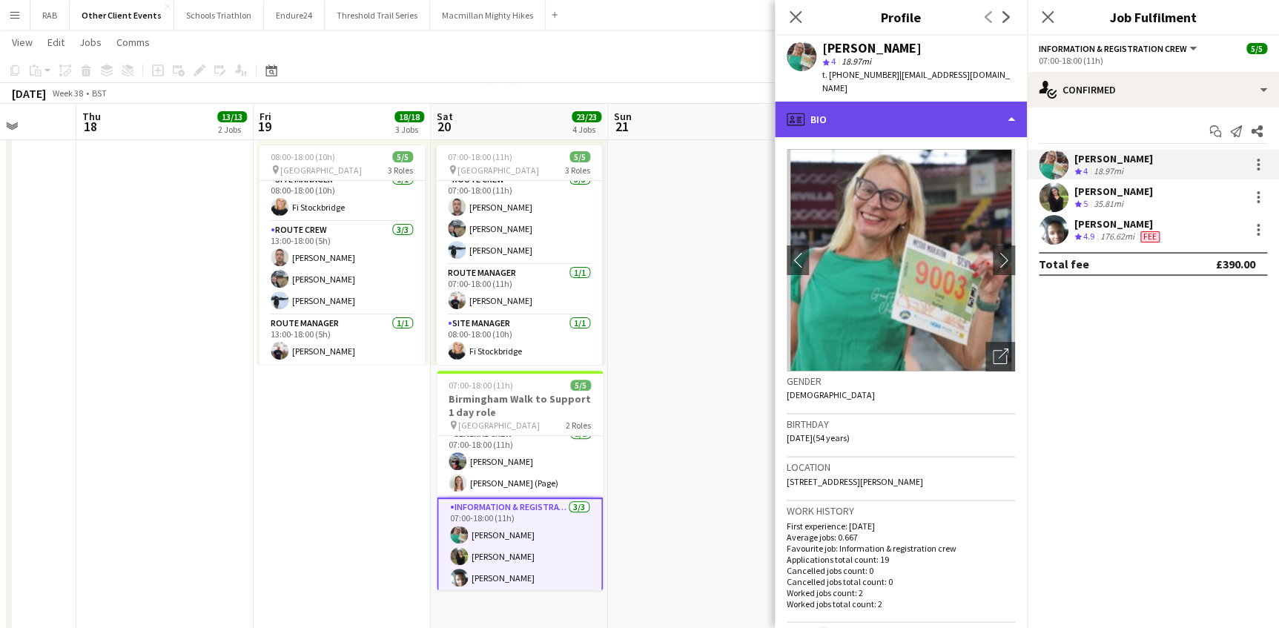
drag, startPoint x: 969, startPoint y: 103, endPoint x: 967, endPoint y: 111, distance: 8.3
click at [968, 103] on div "profile Bio" at bounding box center [901, 120] width 252 height 36
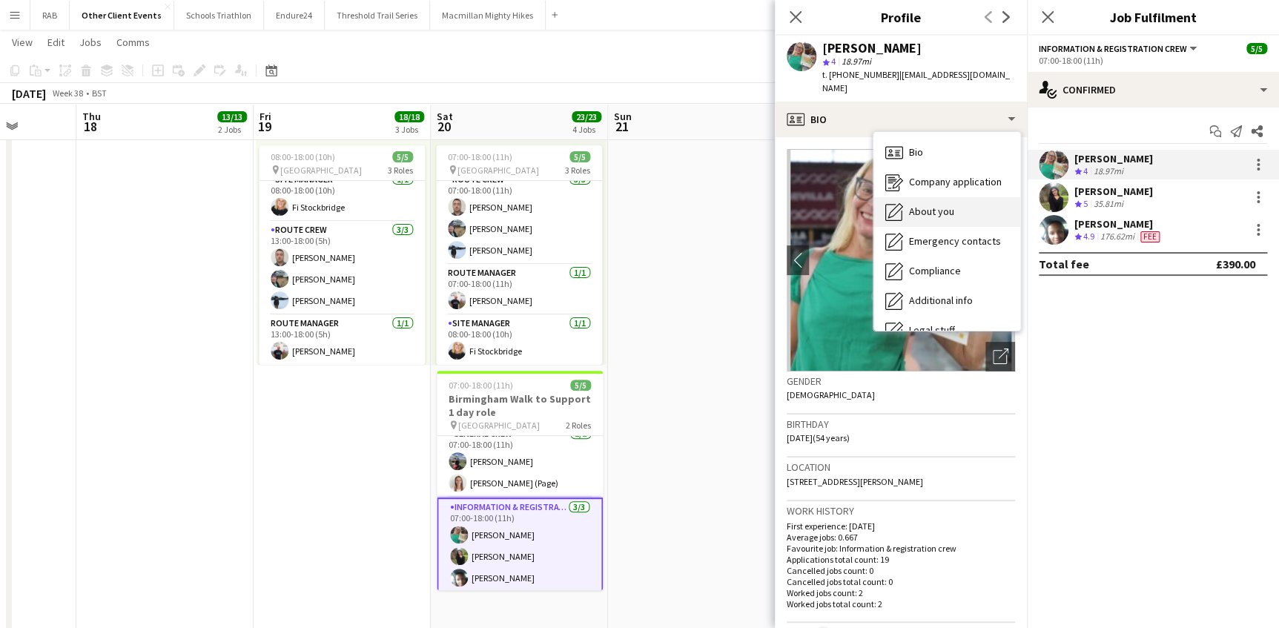
click at [941, 197] on div "About you About you" at bounding box center [947, 212] width 147 height 30
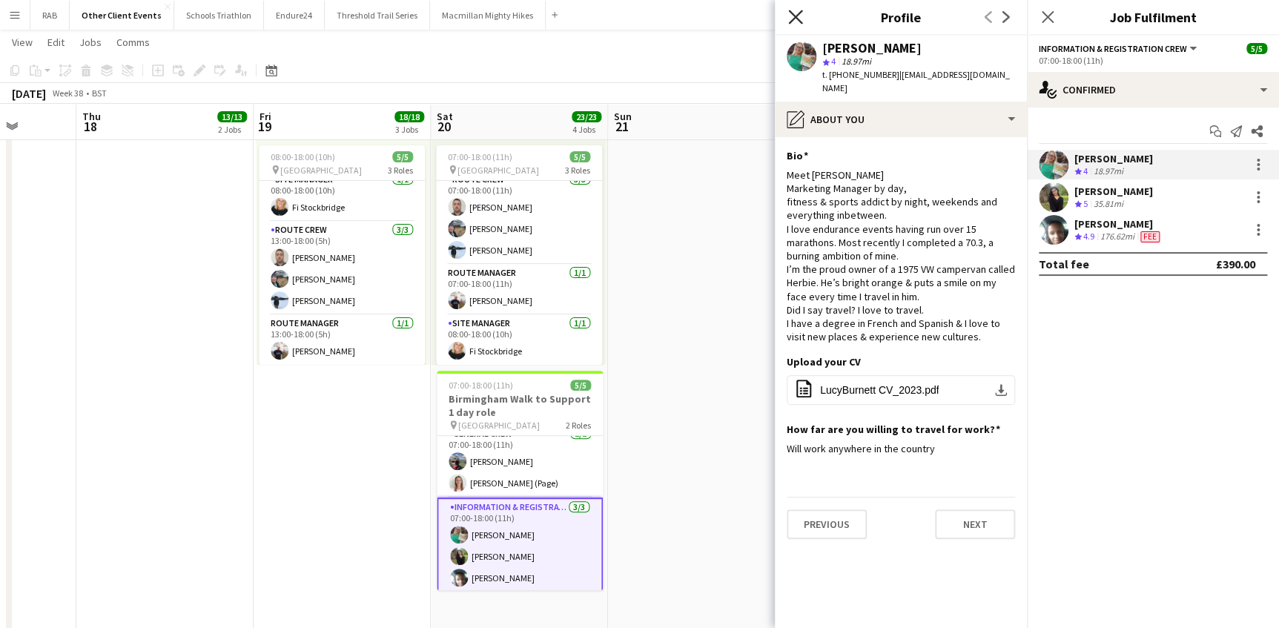
click at [792, 19] on icon at bounding box center [795, 17] width 14 height 14
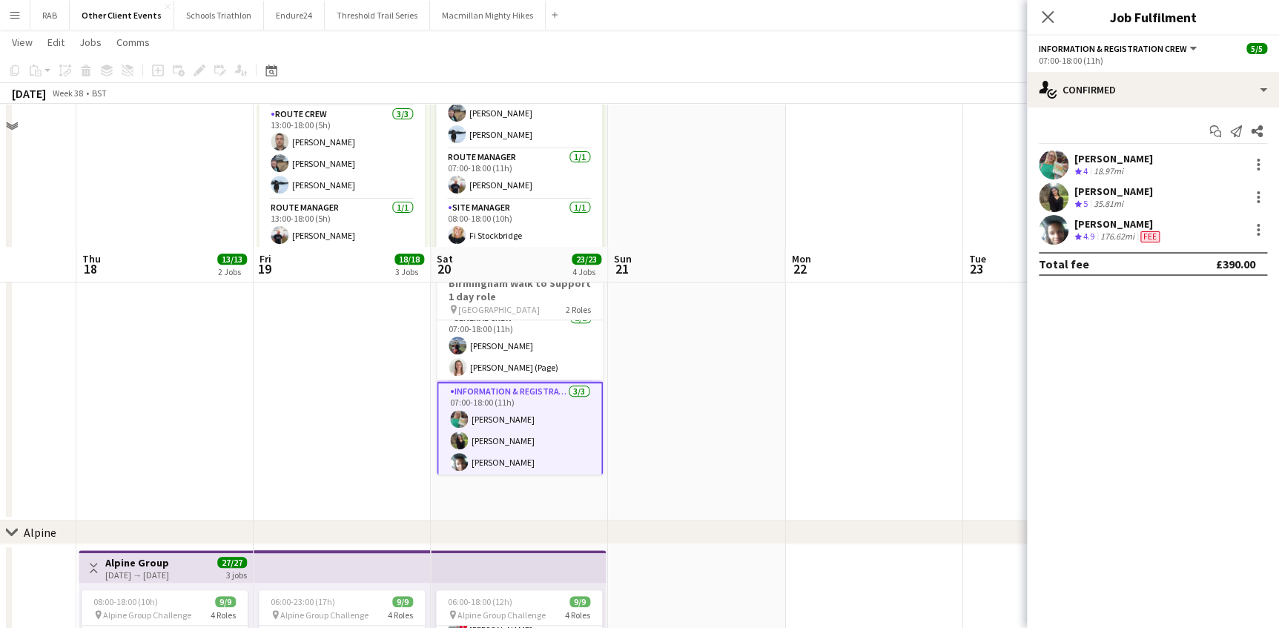
scroll to position [0, 0]
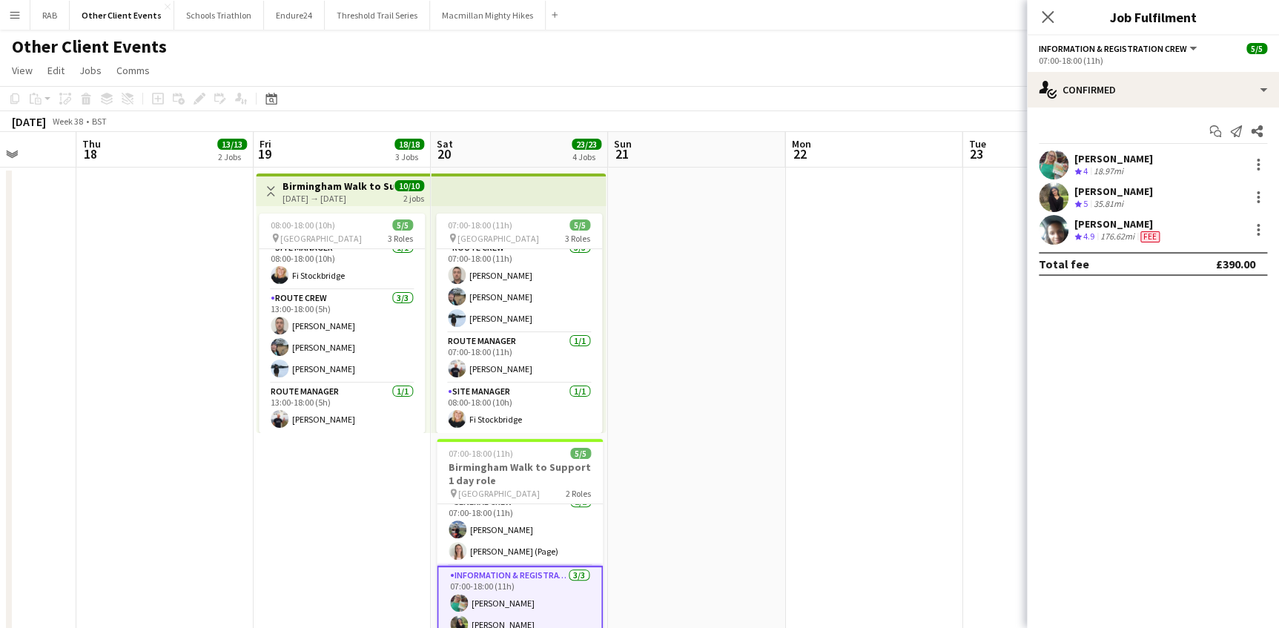
click at [1043, 16] on icon "Close pop-in" at bounding box center [1048, 17] width 12 height 12
